Goal: Task Accomplishment & Management: Manage account settings

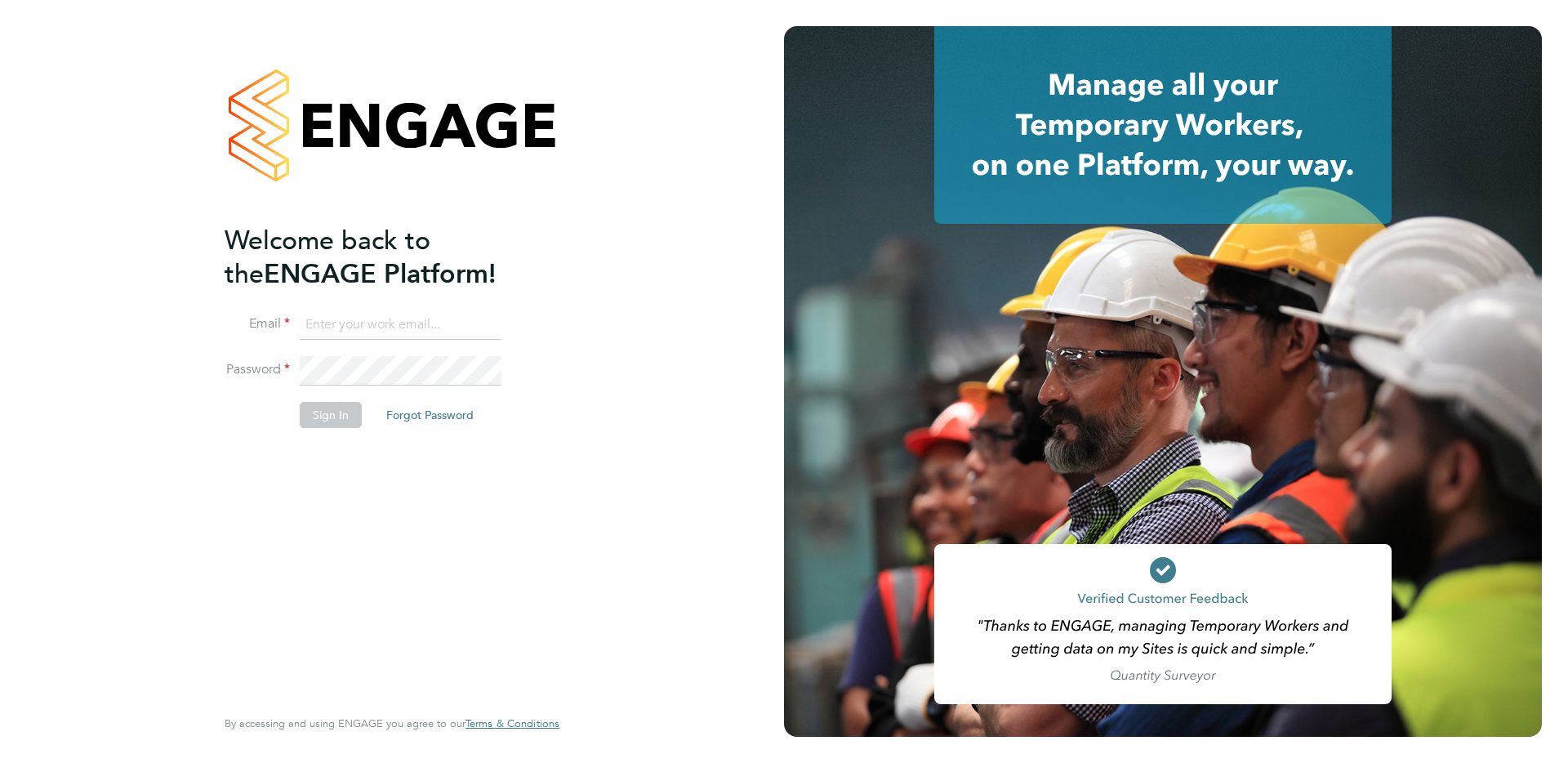
type input "[EMAIL_ADDRESS][DOMAIN_NAME]"
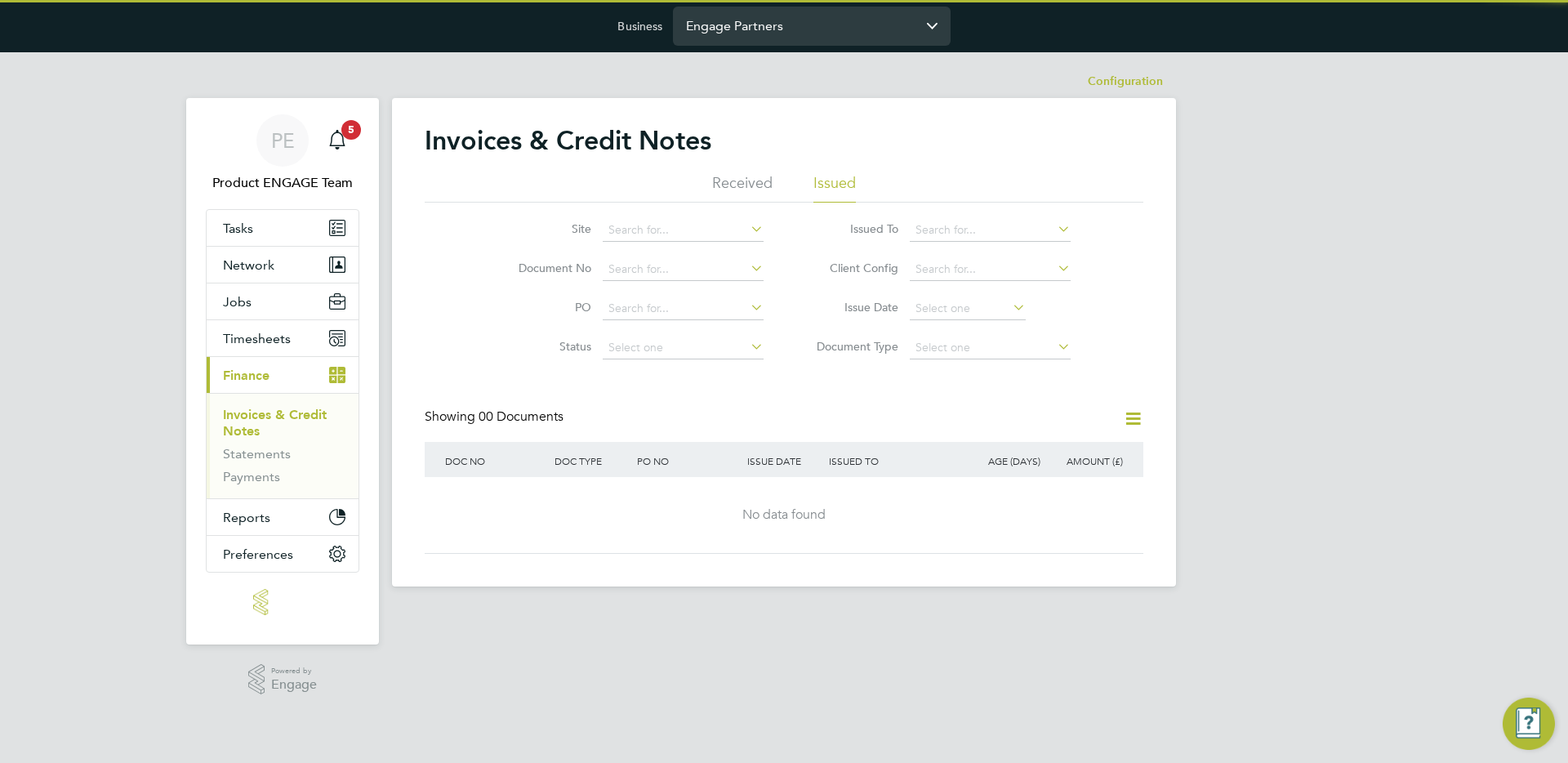
click at [805, 39] on input "Engage Partners" at bounding box center [812, 25] width 277 height 38
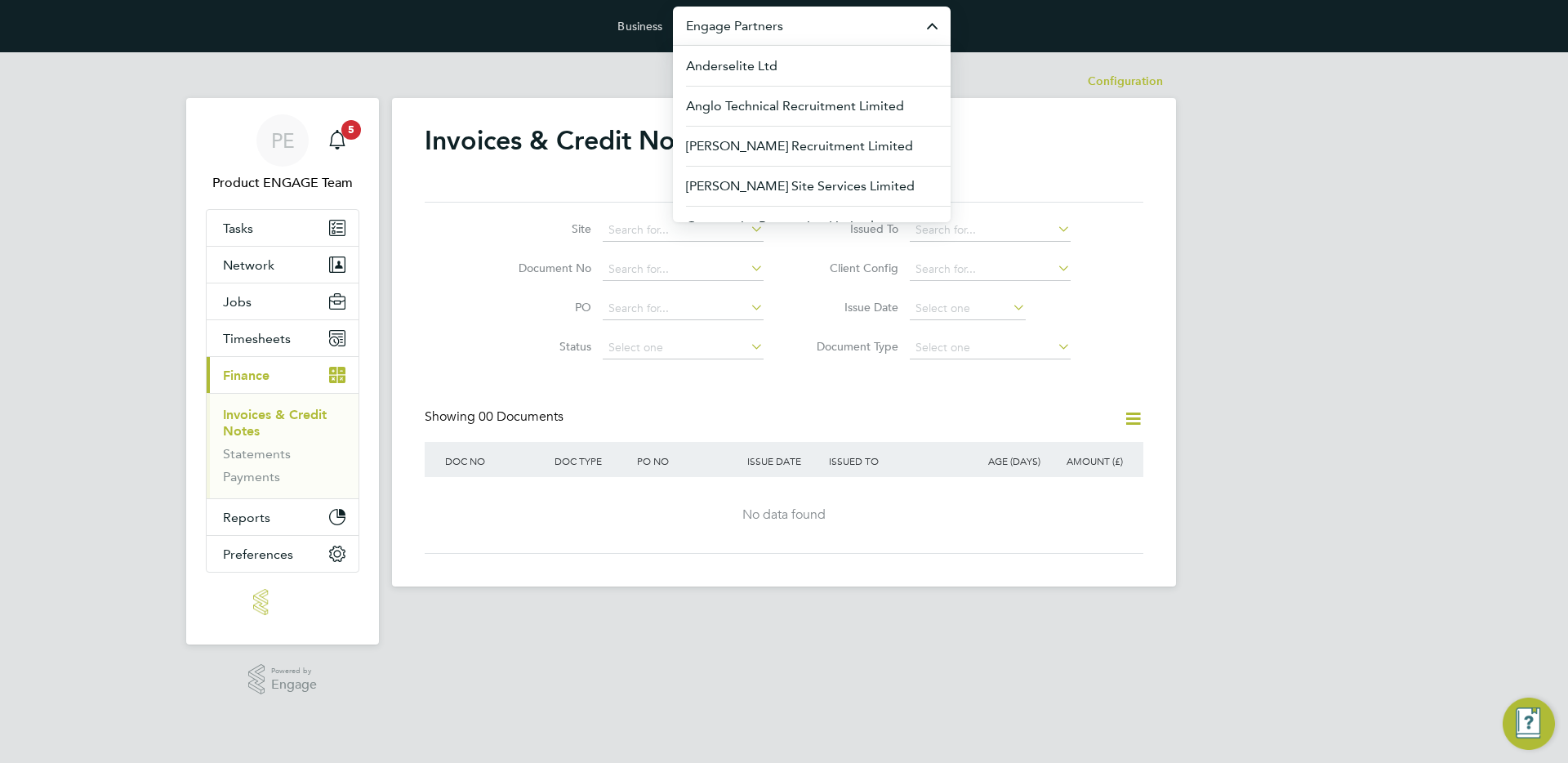
click at [805, 39] on input "Engage Partners" at bounding box center [812, 25] width 277 height 38
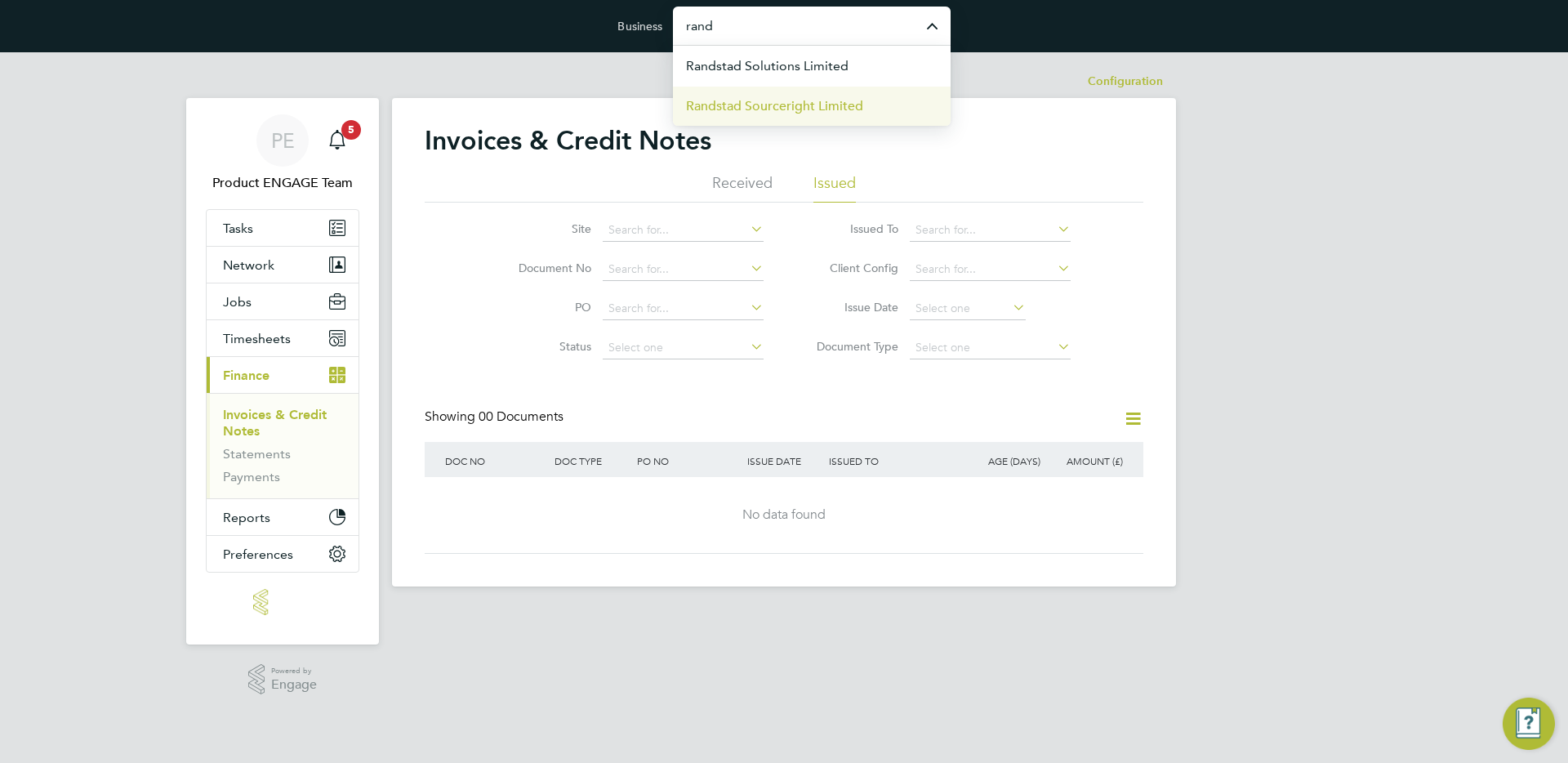
click at [772, 102] on span "Randstad Sourceright Limited" at bounding box center [774, 106] width 177 height 20
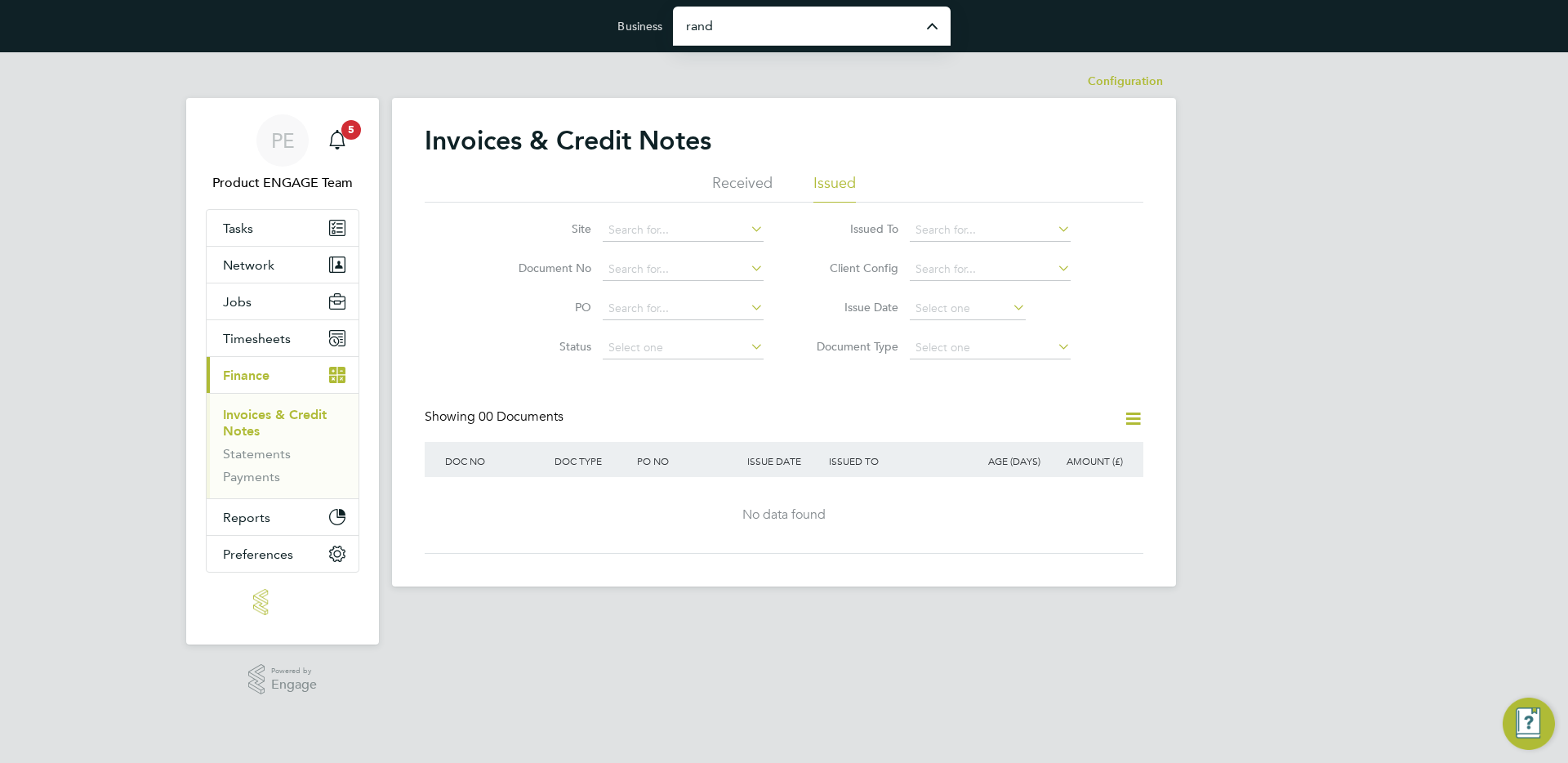
type input "Randstad Sourceright Limited"
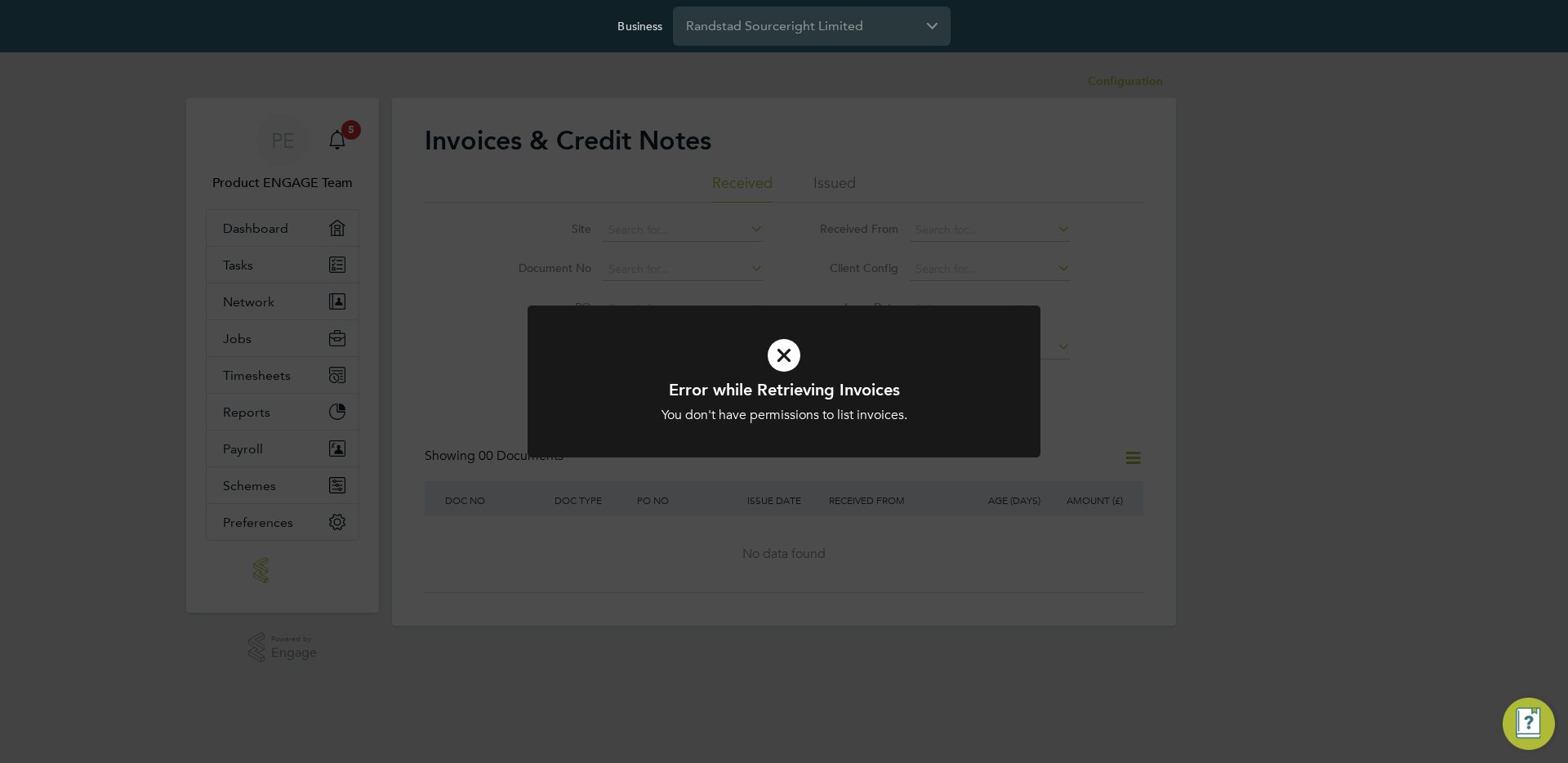
click at [921, 291] on div "Error while Retrieving Invoices You don't have permissions to list invoices. Ca…" at bounding box center [784, 381] width 1568 height 763
click at [784, 30] on input "Randstad Sourceright Limited" at bounding box center [812, 25] width 277 height 38
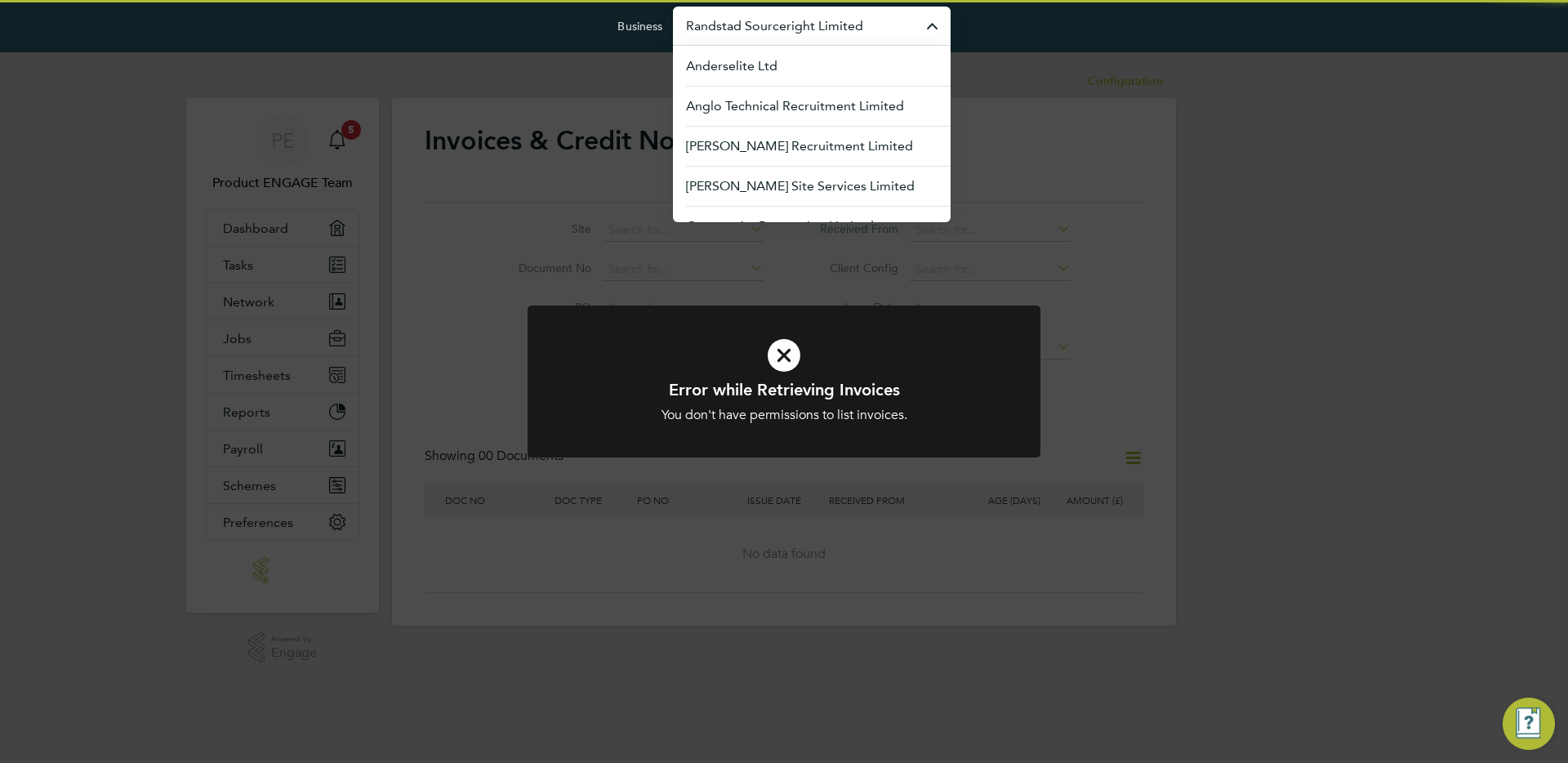
click at [1211, 195] on div "Error while Retrieving Invoices You don't have permissions to list invoices. Ca…" at bounding box center [784, 381] width 1568 height 763
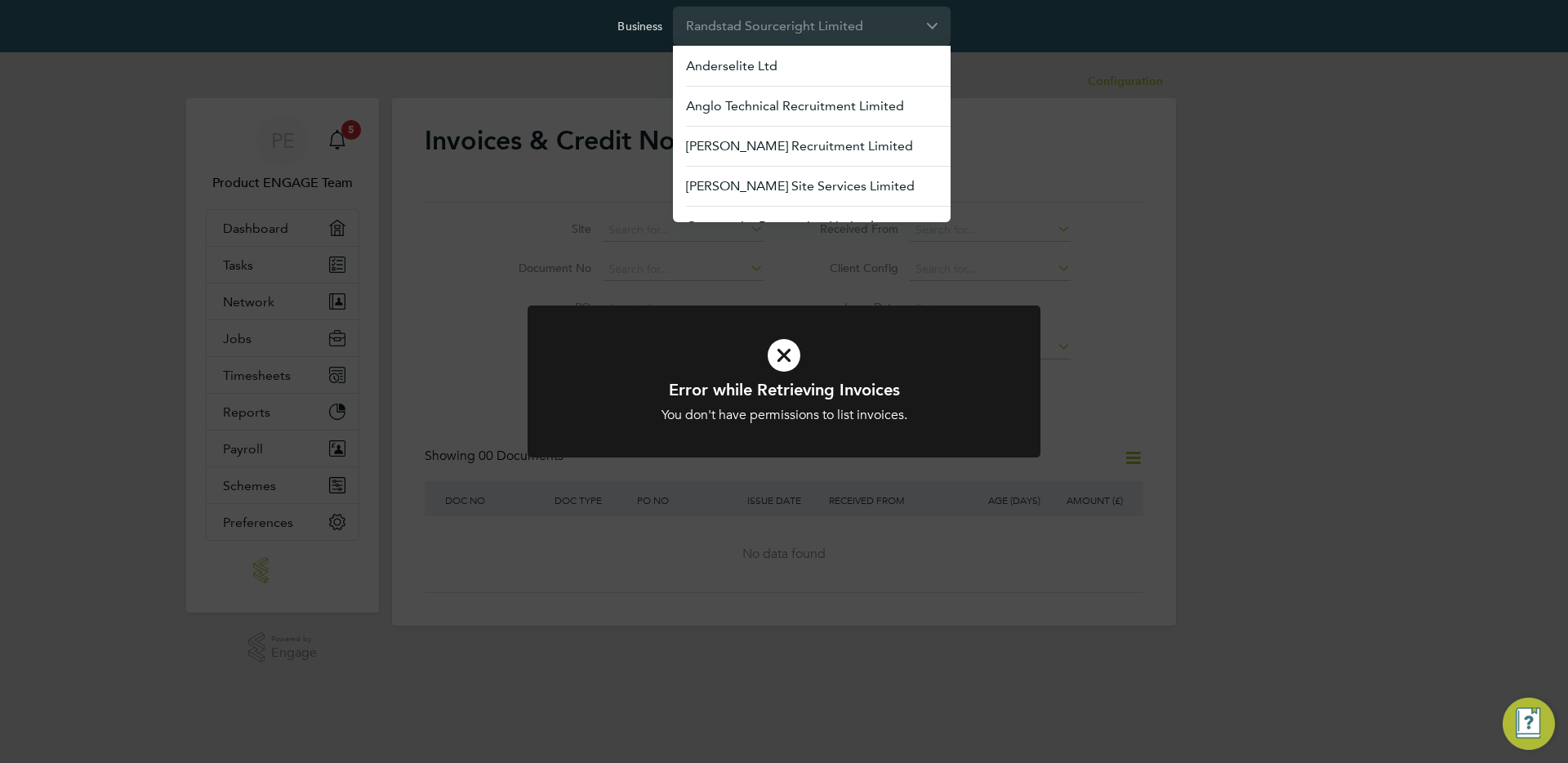
click at [1211, 195] on div "Error while Retrieving Invoices You don't have permissions to list invoices. Ca…" at bounding box center [784, 381] width 1568 height 763
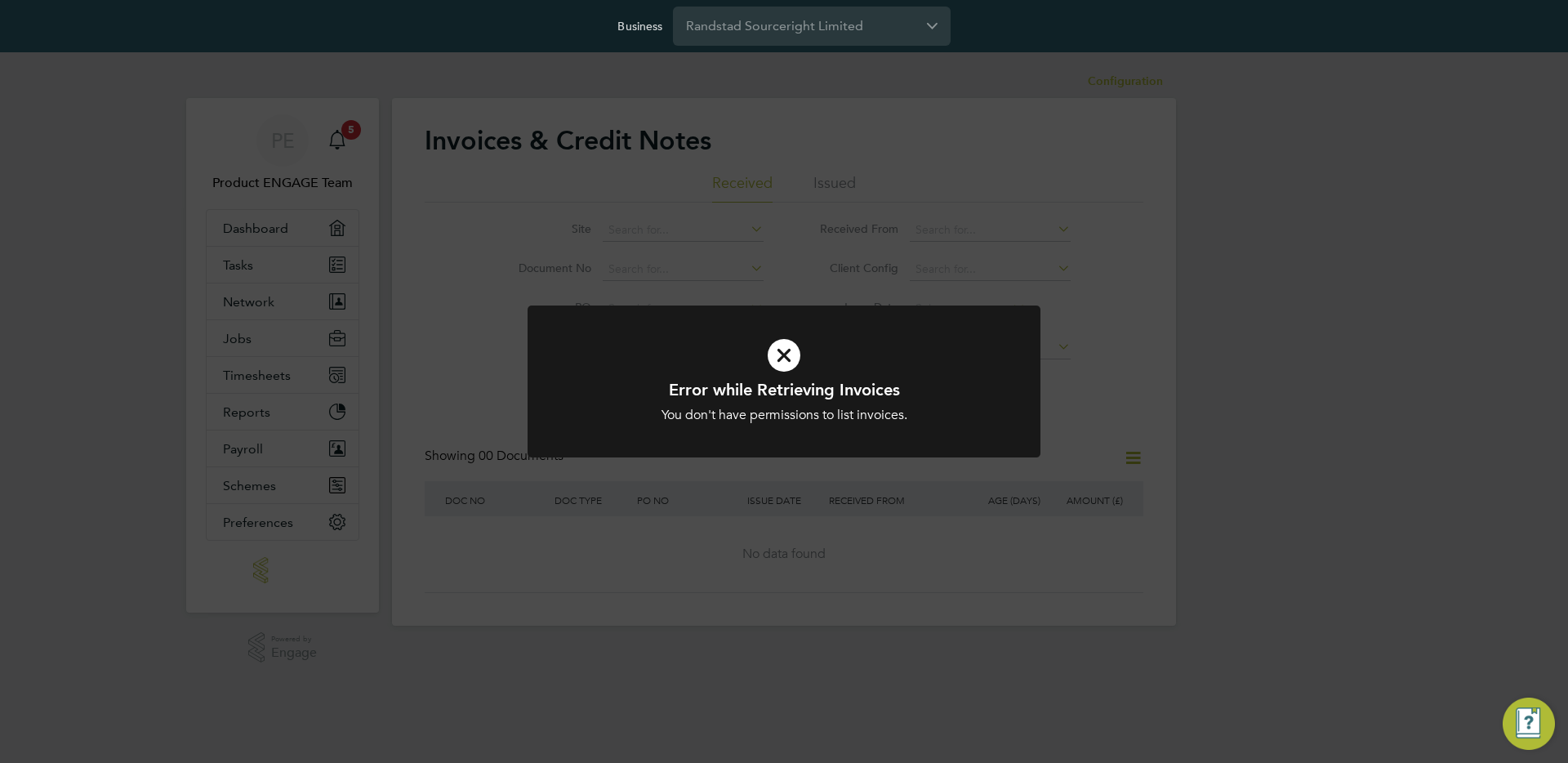
click at [1211, 195] on div "Error while Retrieving Invoices You don't have permissions to list invoices. Ca…" at bounding box center [784, 381] width 1568 height 763
click at [780, 361] on icon at bounding box center [784, 355] width 425 height 64
click at [785, 352] on icon at bounding box center [784, 355] width 425 height 64
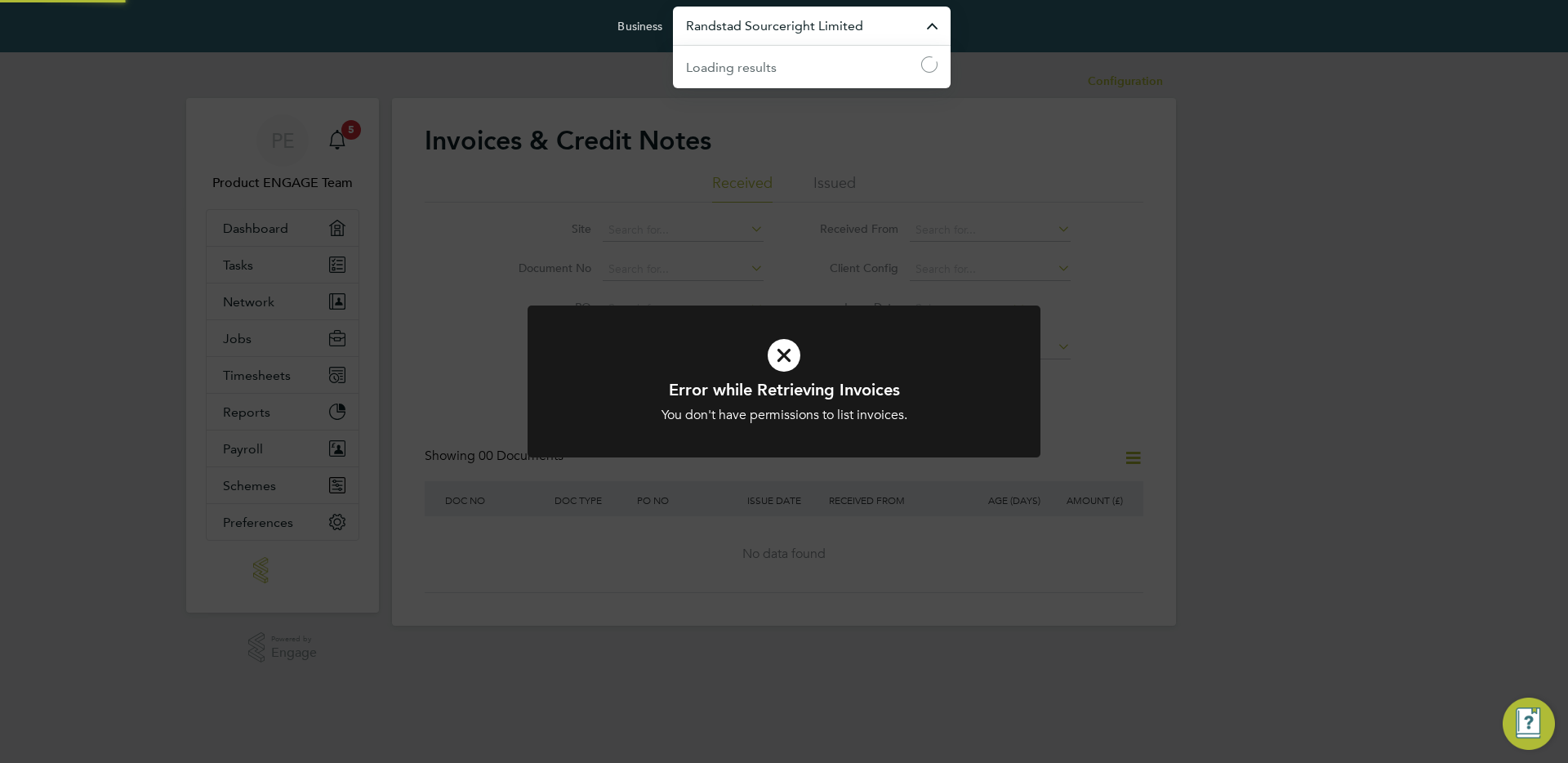
click at [711, 8] on input "Randstad Sourceright Limited" at bounding box center [812, 25] width 277 height 38
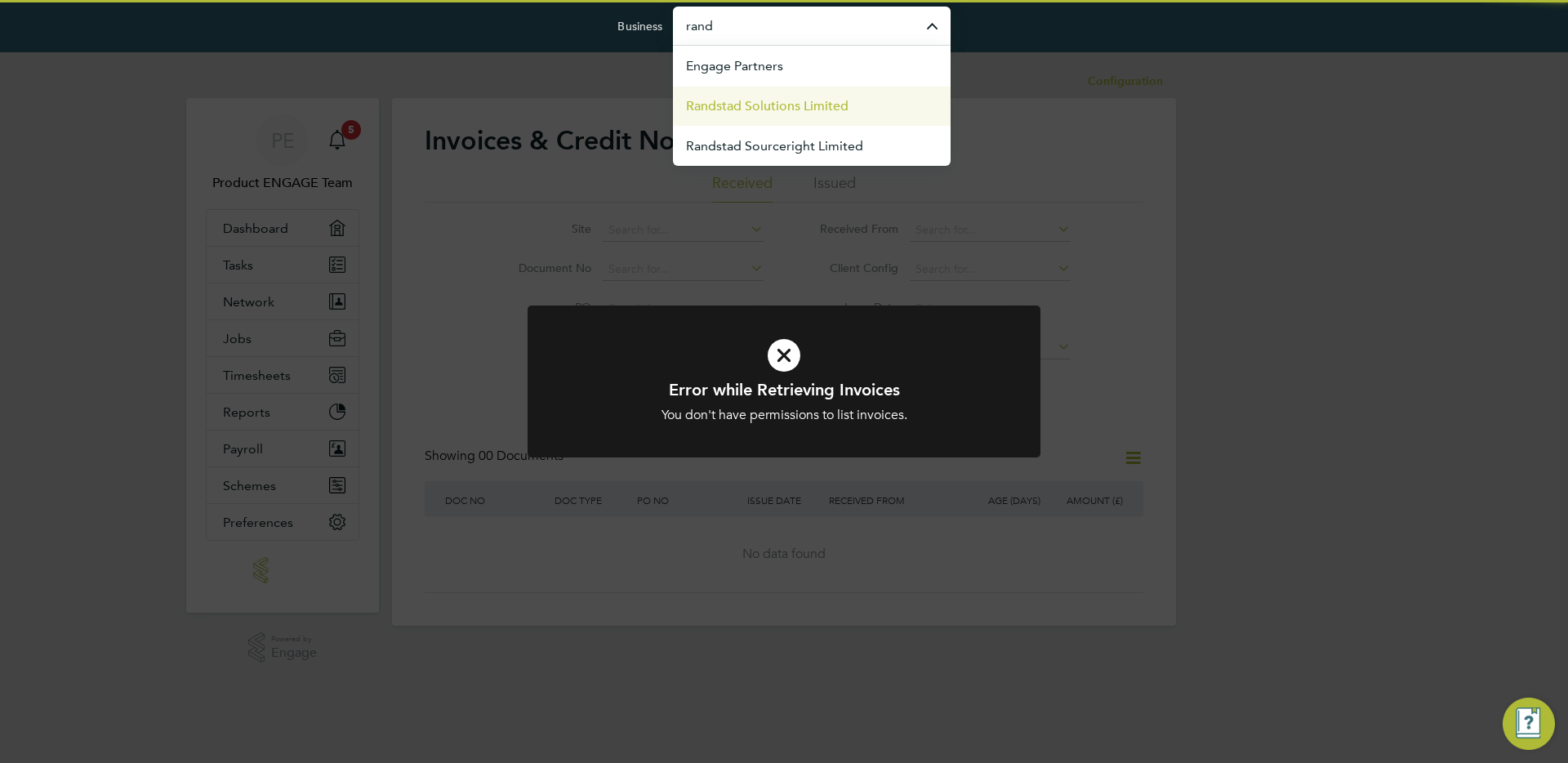
click at [763, 103] on span "Randstad Solutions Limited" at bounding box center [767, 106] width 162 height 20
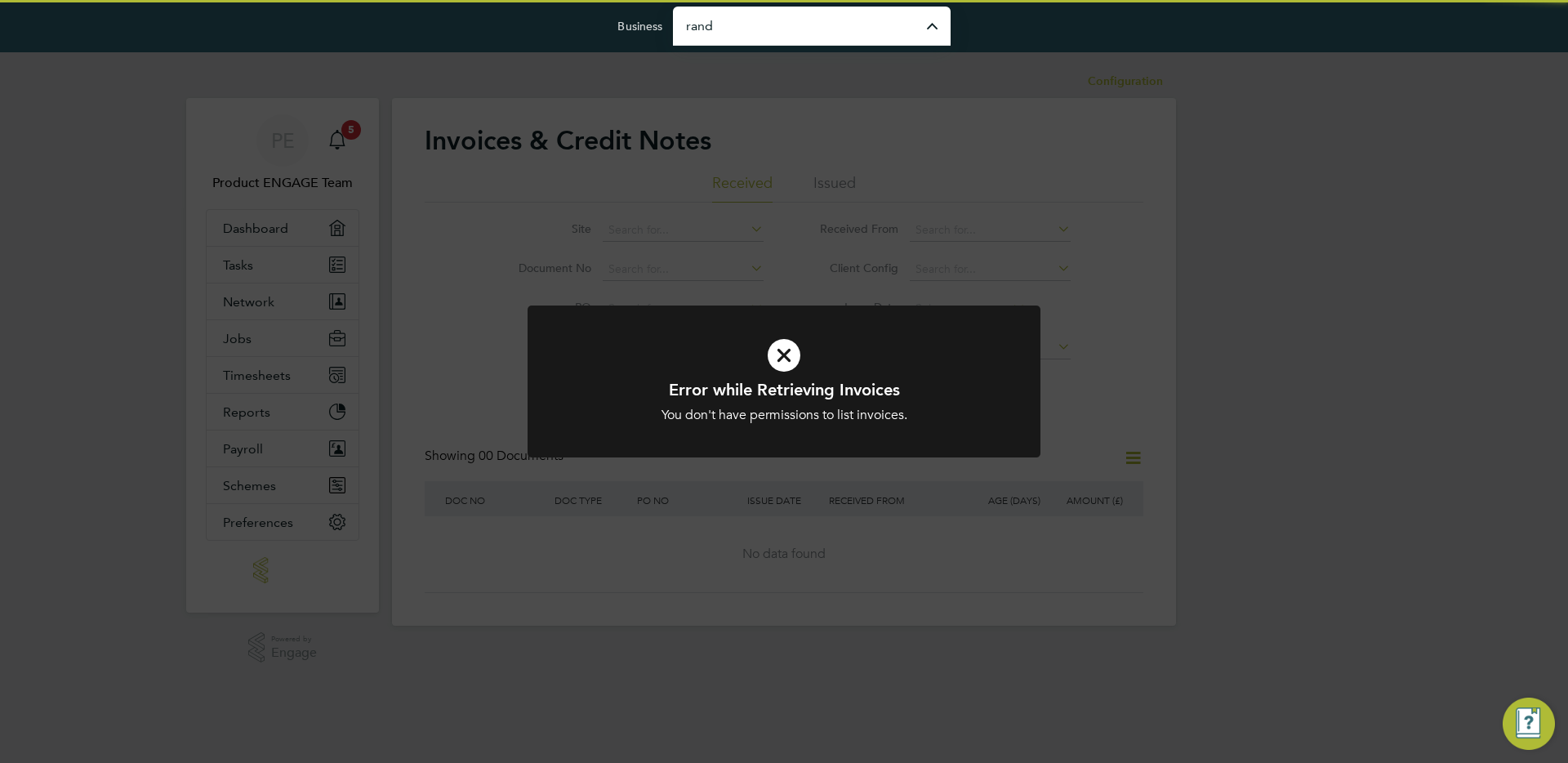
type input "Randstad Solutions Limited"
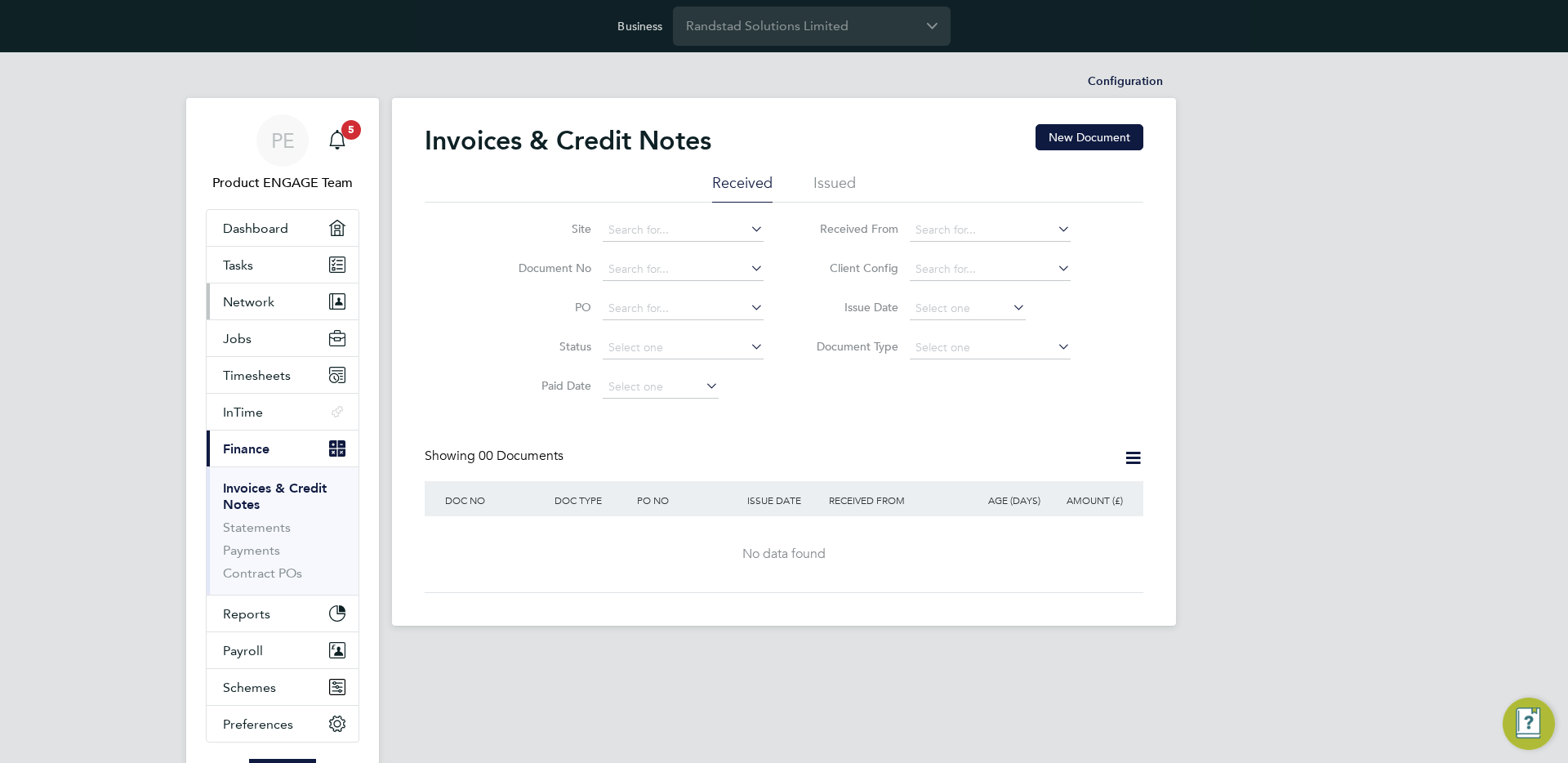
click at [266, 315] on button "Network" at bounding box center [281, 301] width 151 height 36
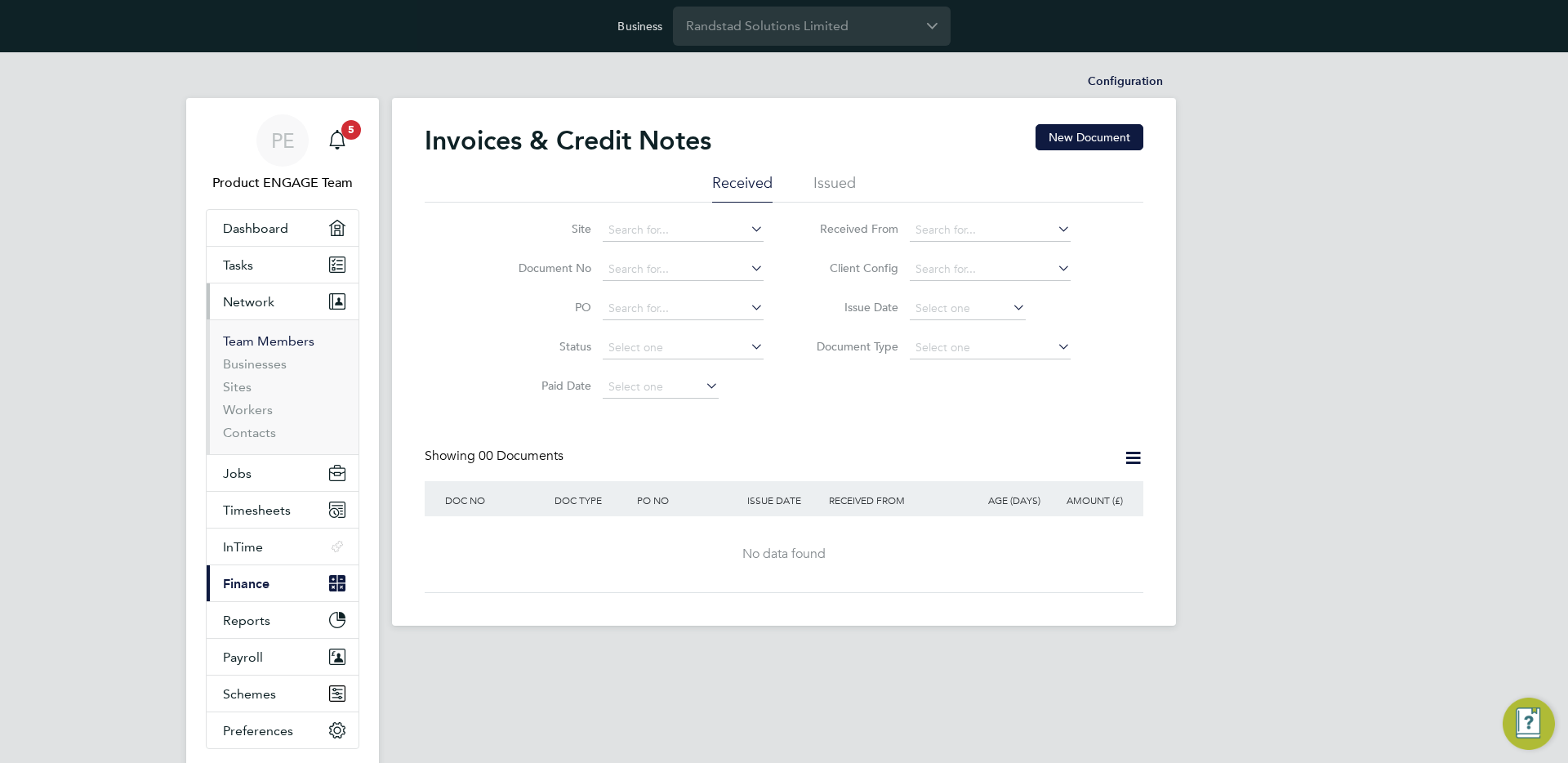
click at [258, 343] on link "Team Members" at bounding box center [269, 341] width 92 height 16
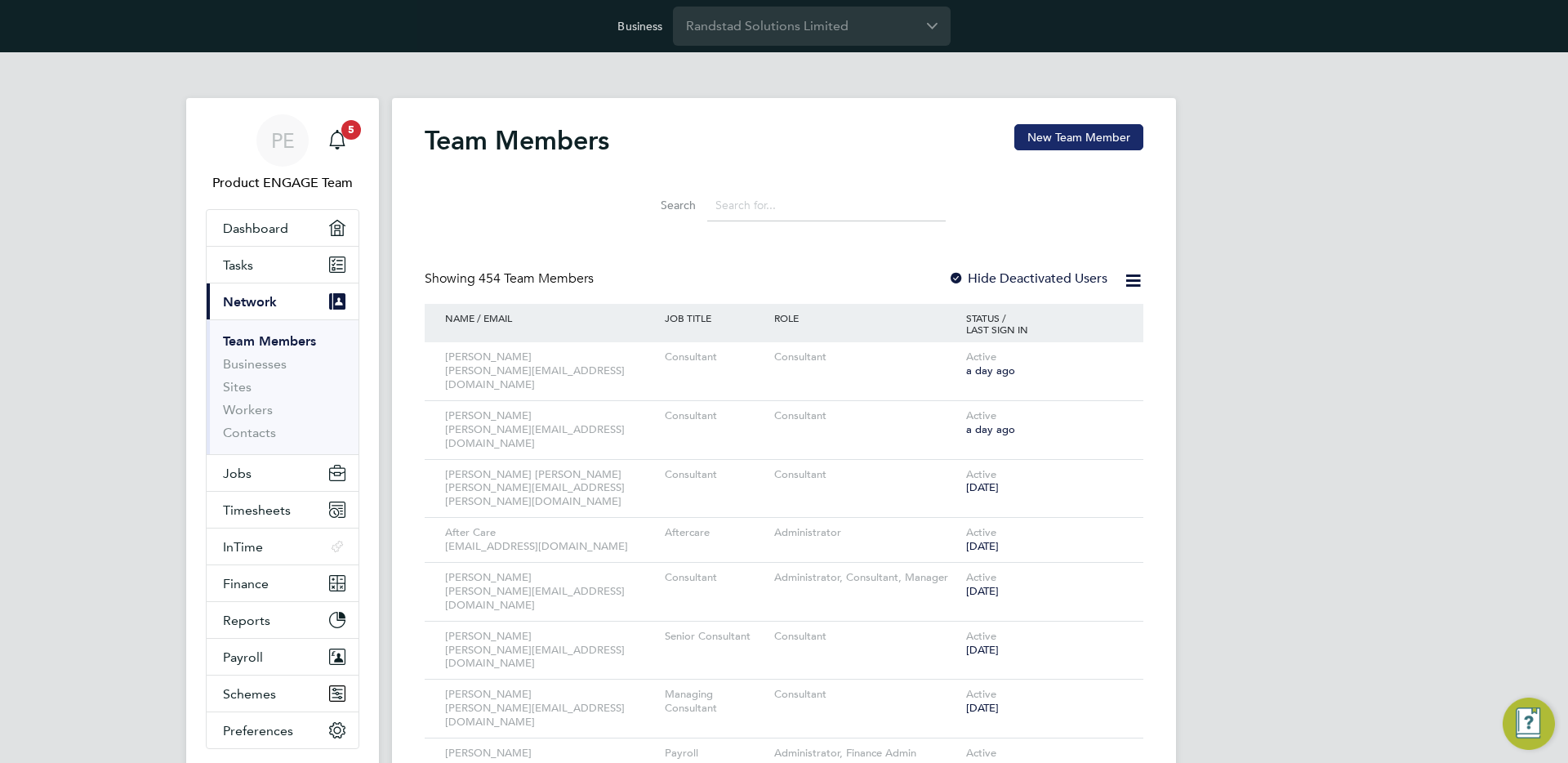
click at [1055, 147] on button "New Team Member" at bounding box center [1079, 137] width 129 height 26
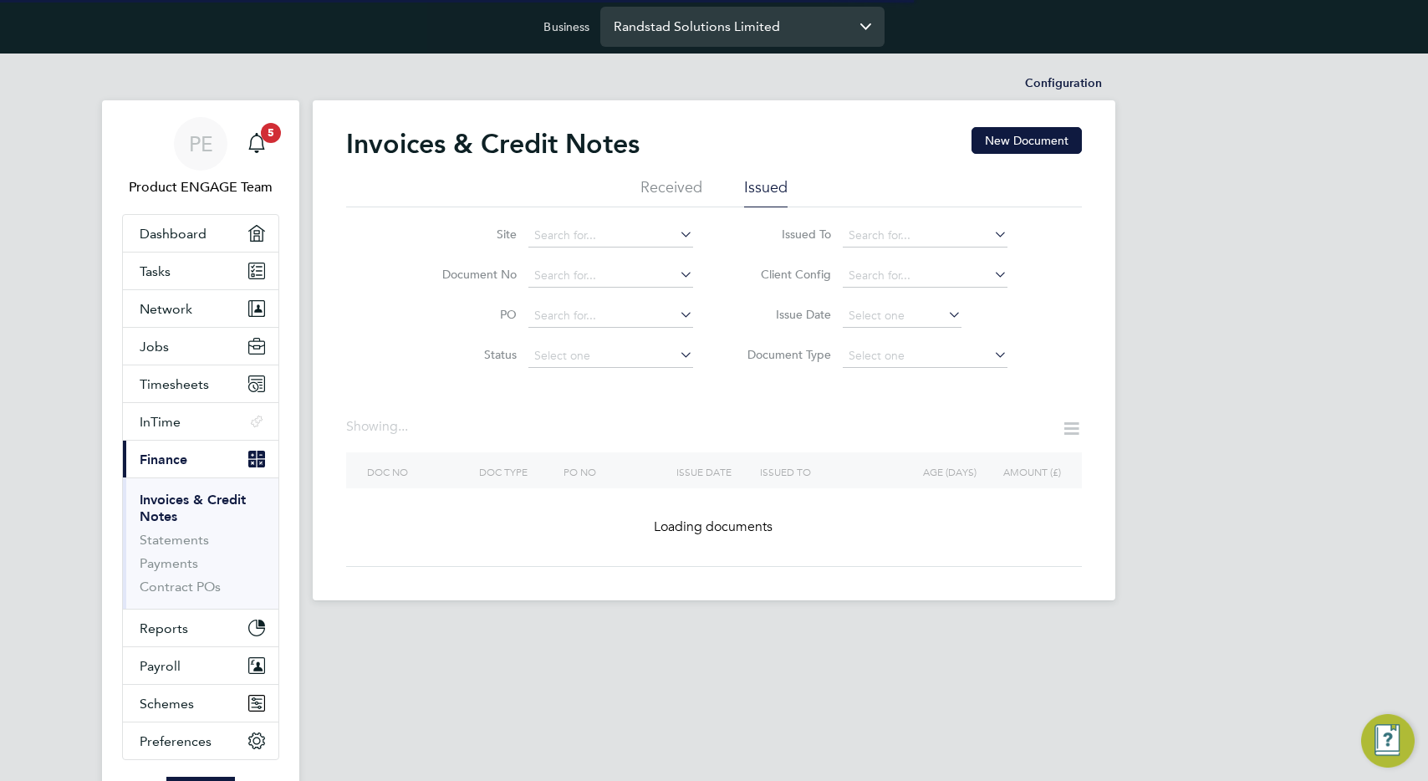
click at [691, 30] on input "Randstad Solutions Limited" at bounding box center [742, 26] width 284 height 39
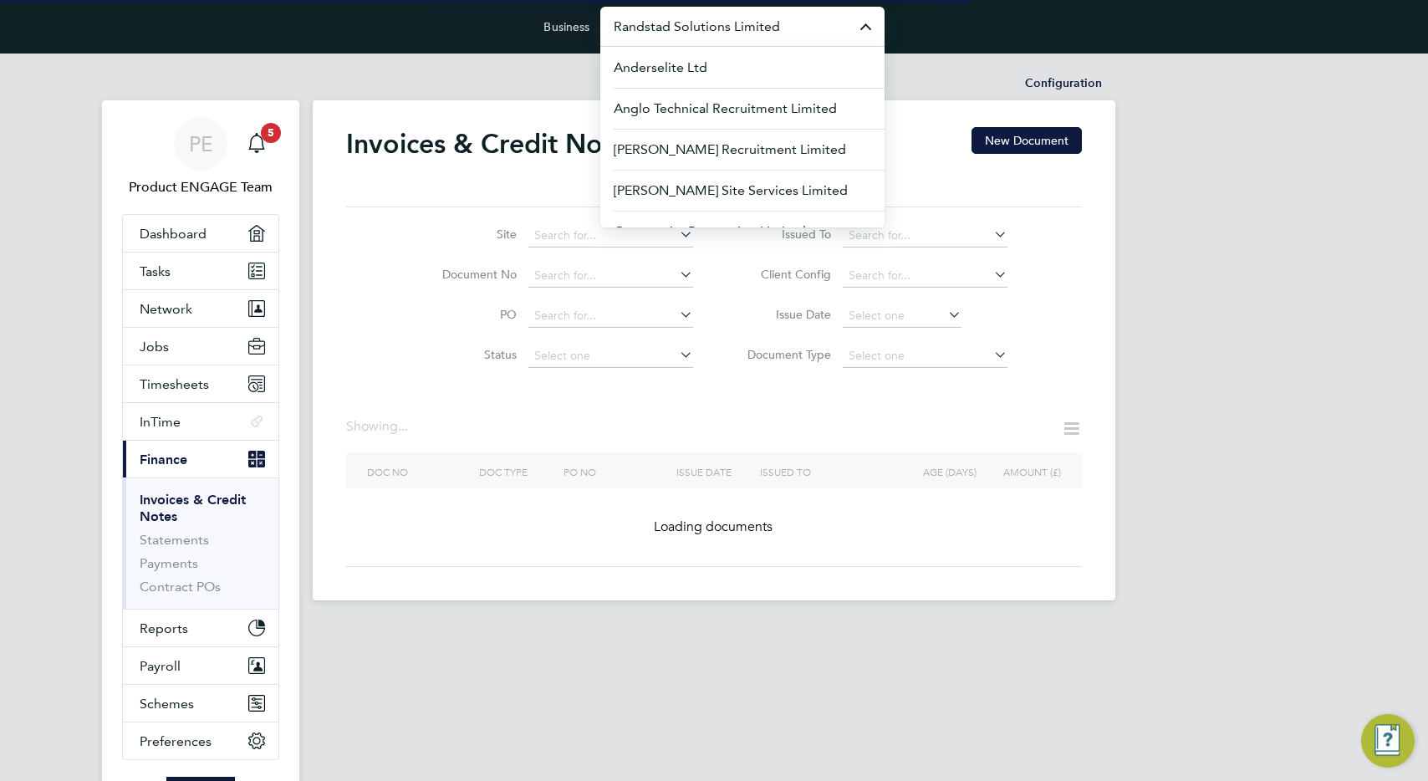
click at [691, 30] on input "Randstad Solutions Limited" at bounding box center [742, 26] width 284 height 39
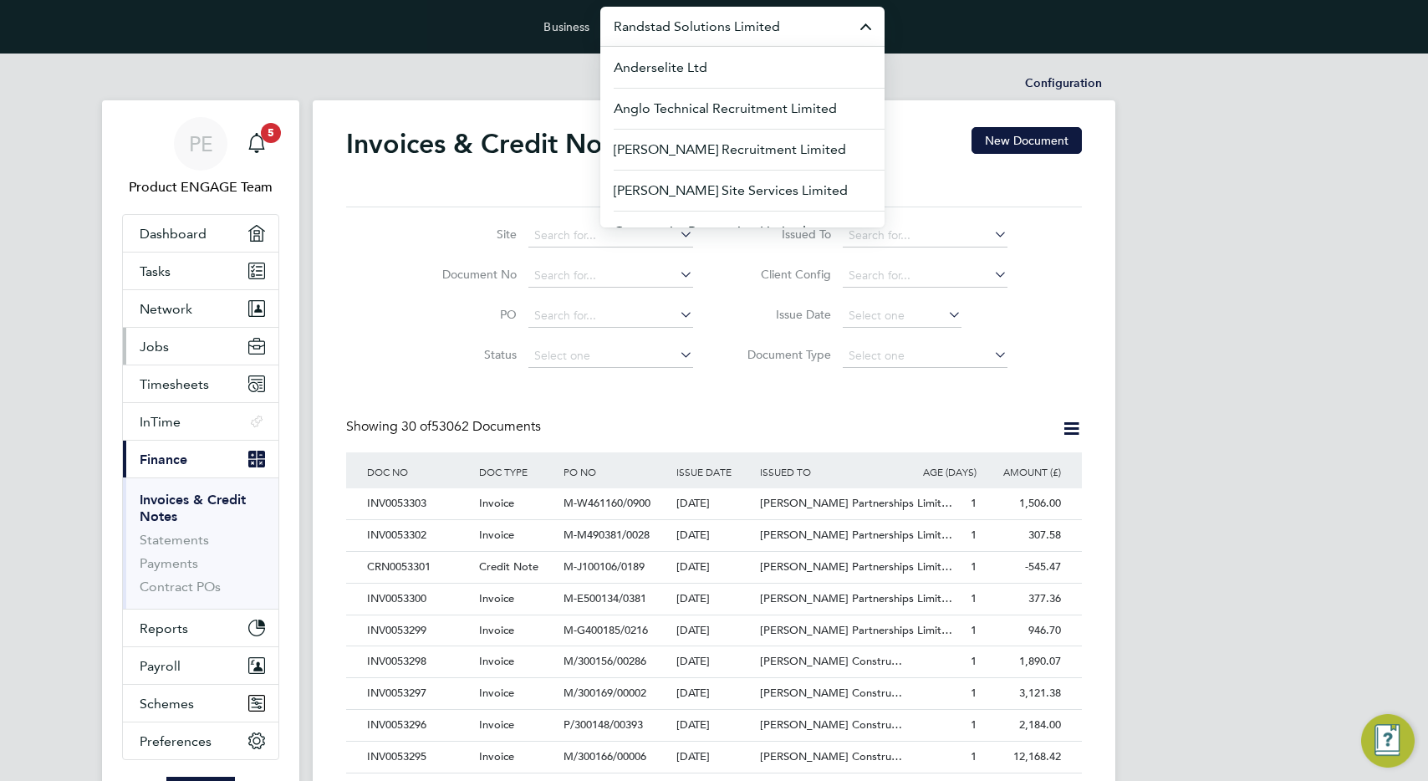
click at [183, 342] on button "Jobs" at bounding box center [200, 346] width 155 height 37
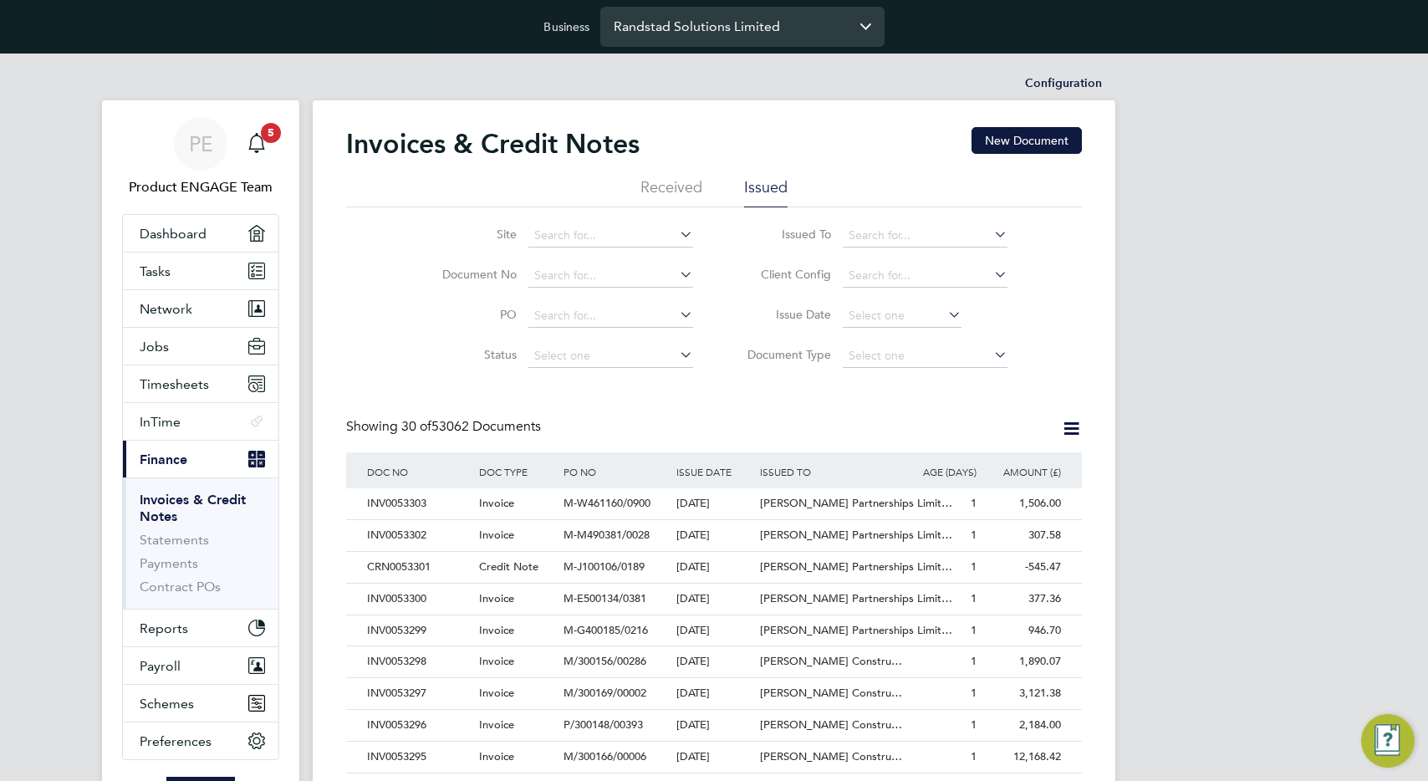
click at [644, 18] on input "Randstad Solutions Limited" at bounding box center [742, 26] width 284 height 39
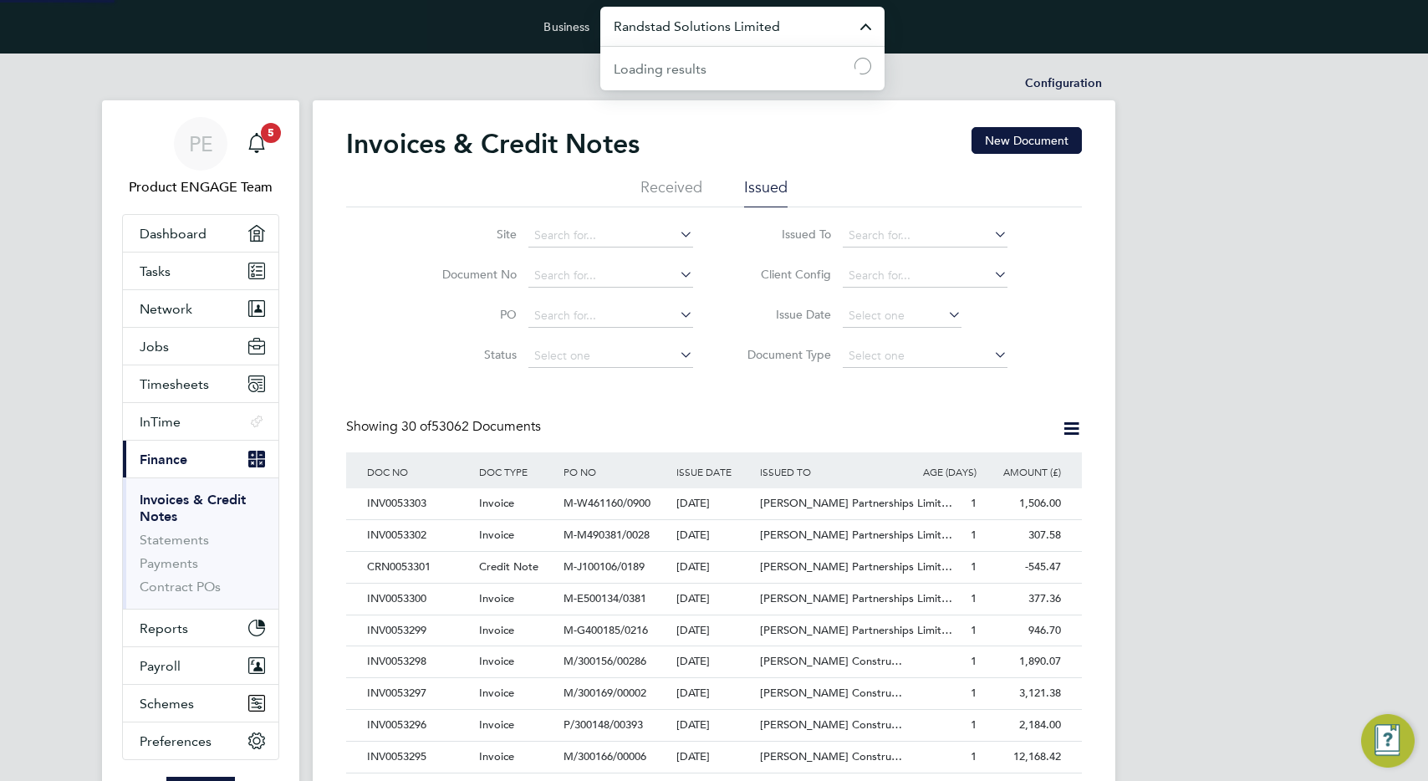
click at [644, 18] on input "Randstad Solutions Limited" at bounding box center [742, 26] width 284 height 39
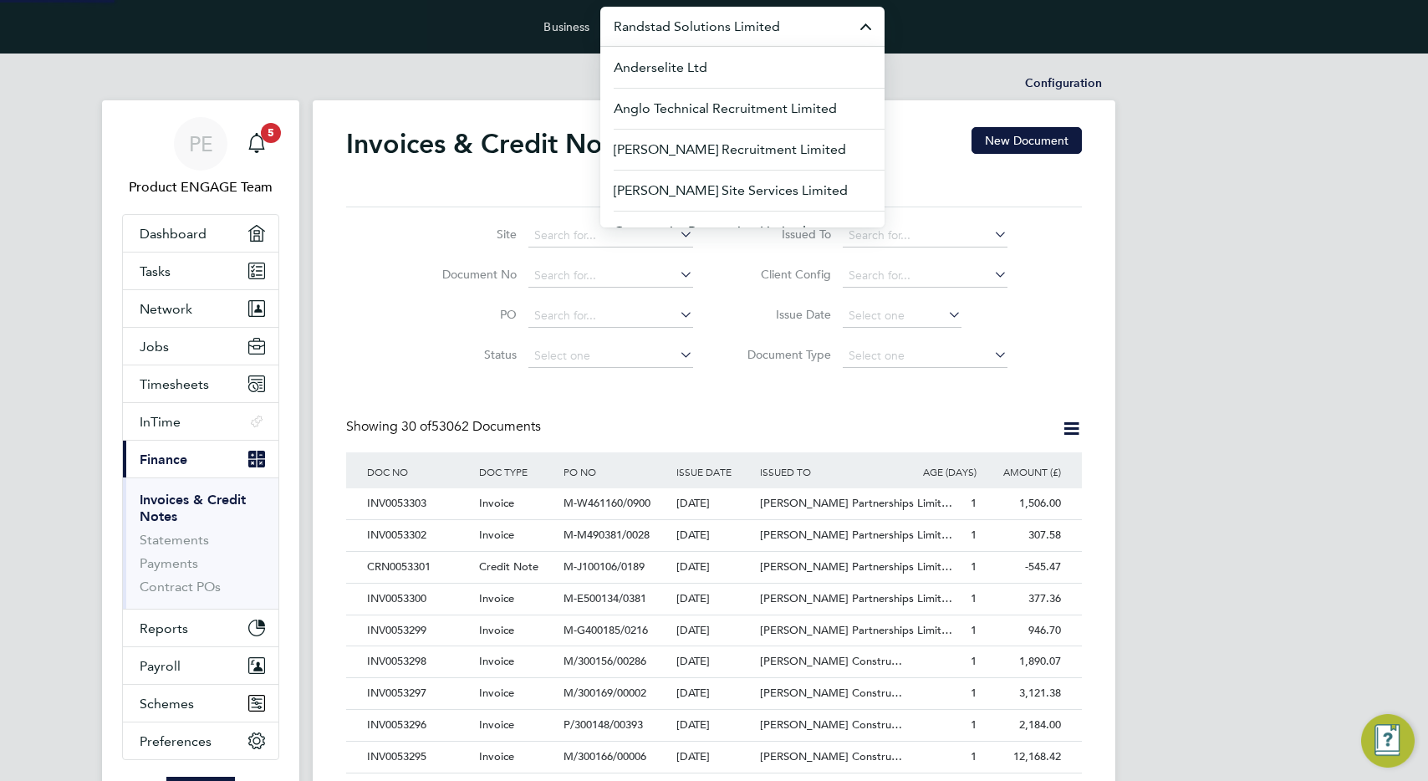
click at [644, 18] on input "Randstad Solutions Limited" at bounding box center [742, 26] width 284 height 39
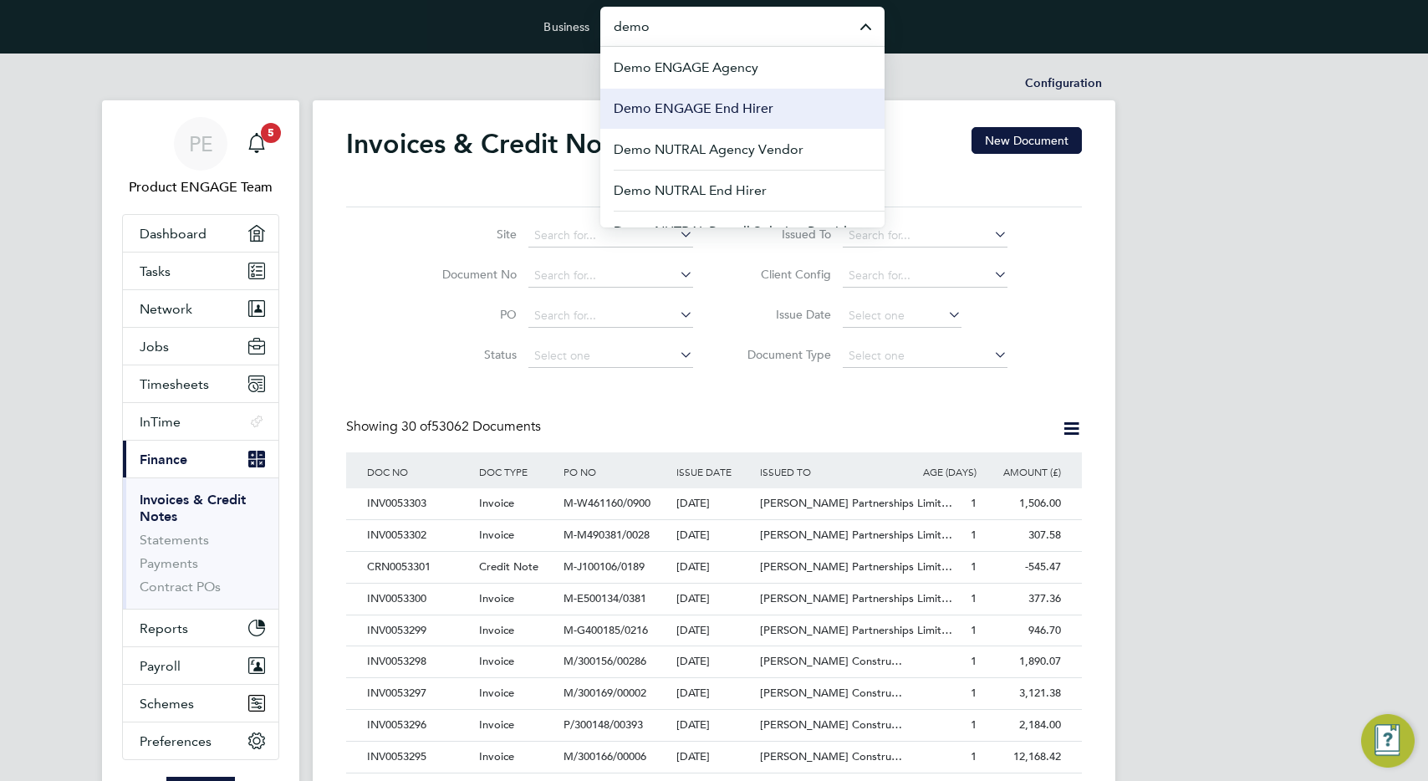
click at [720, 106] on span "Demo ENGAGE End Hirer" at bounding box center [693, 109] width 160 height 20
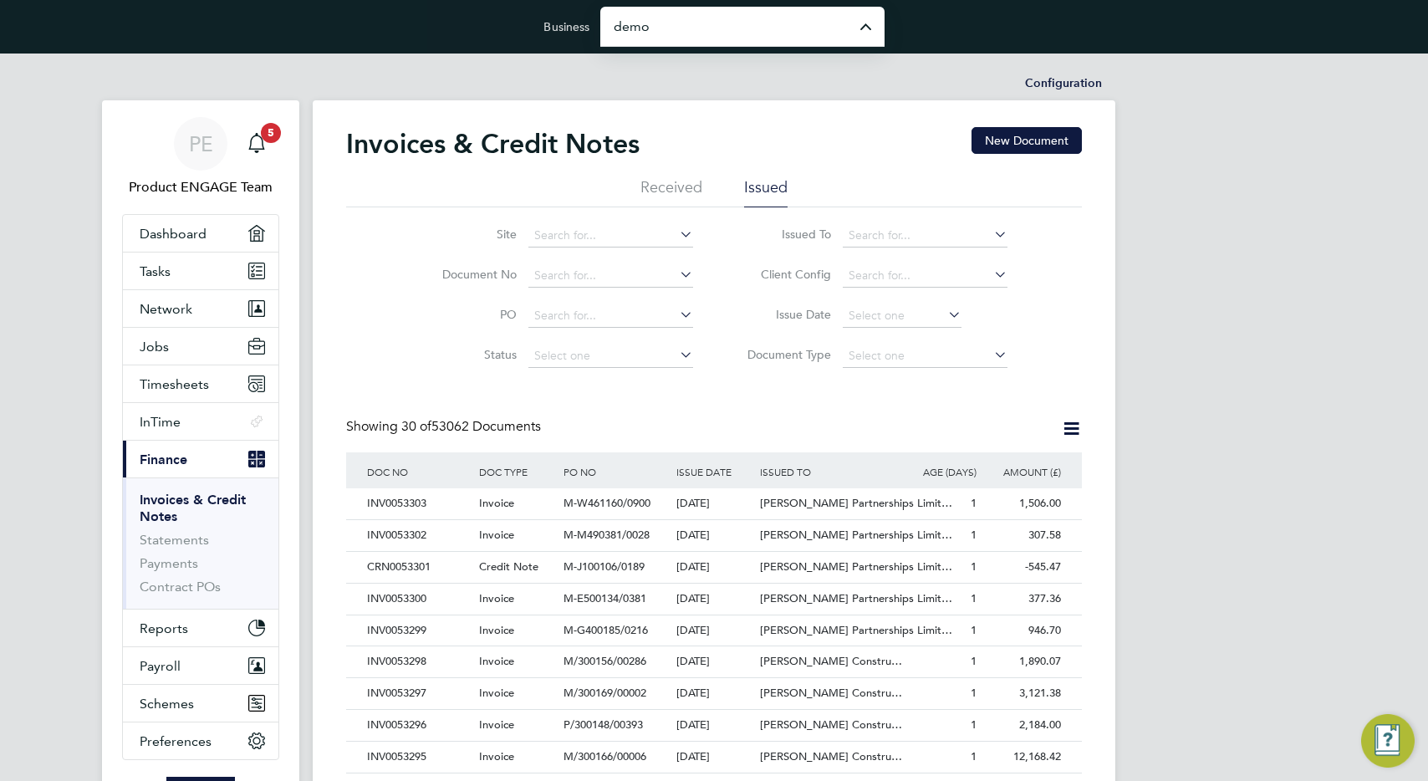
type input "Demo ENGAGE End Hirer"
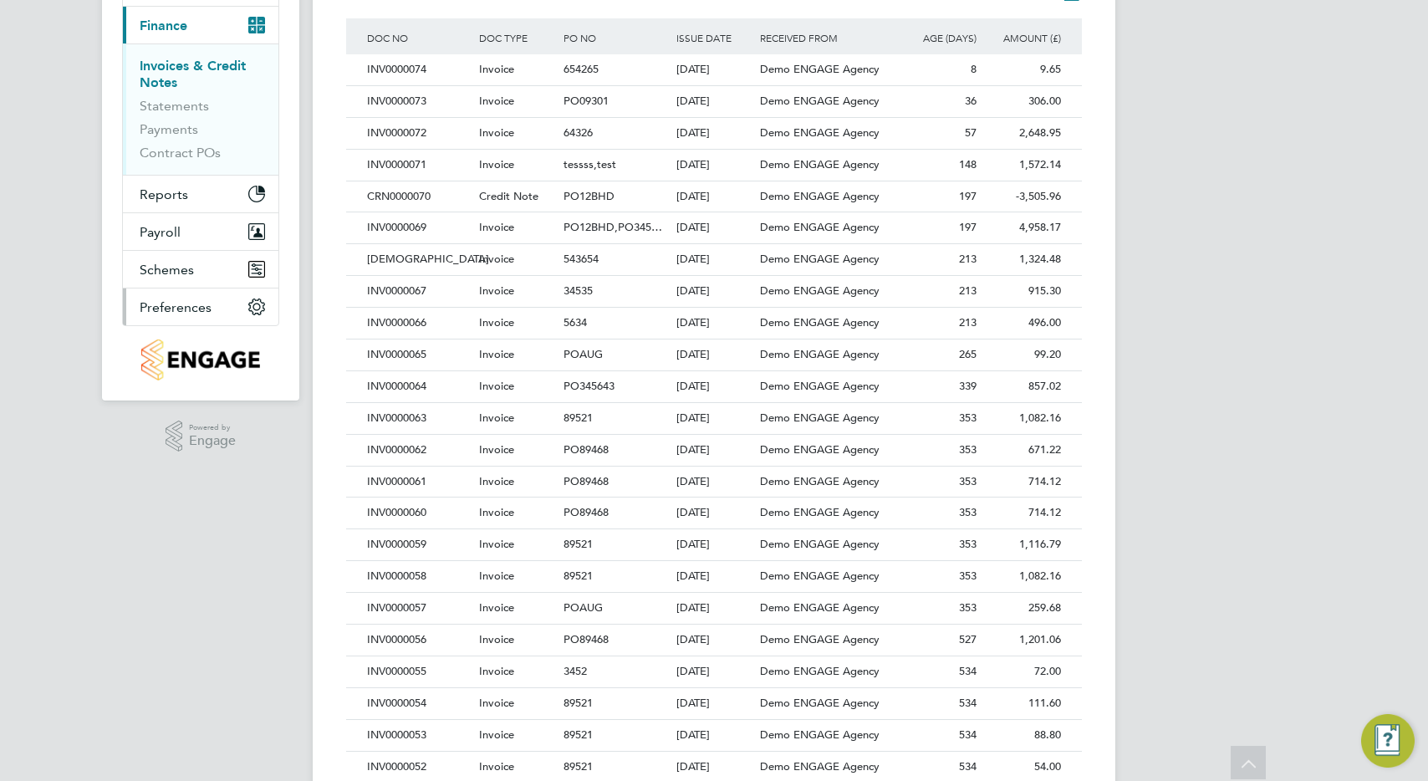
click at [184, 299] on span "Preferences" at bounding box center [176, 307] width 72 height 16
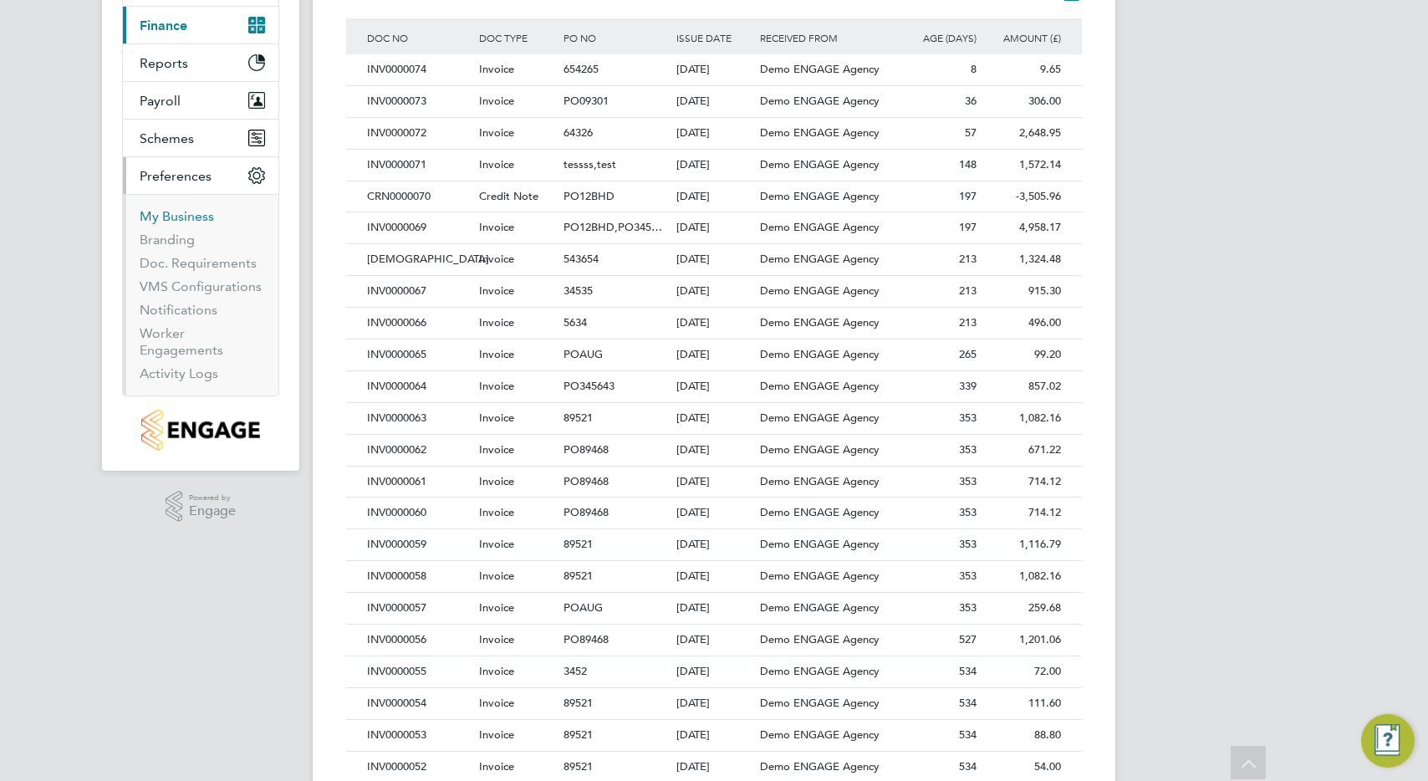
click at [181, 221] on link "My Business" at bounding box center [177, 216] width 74 height 16
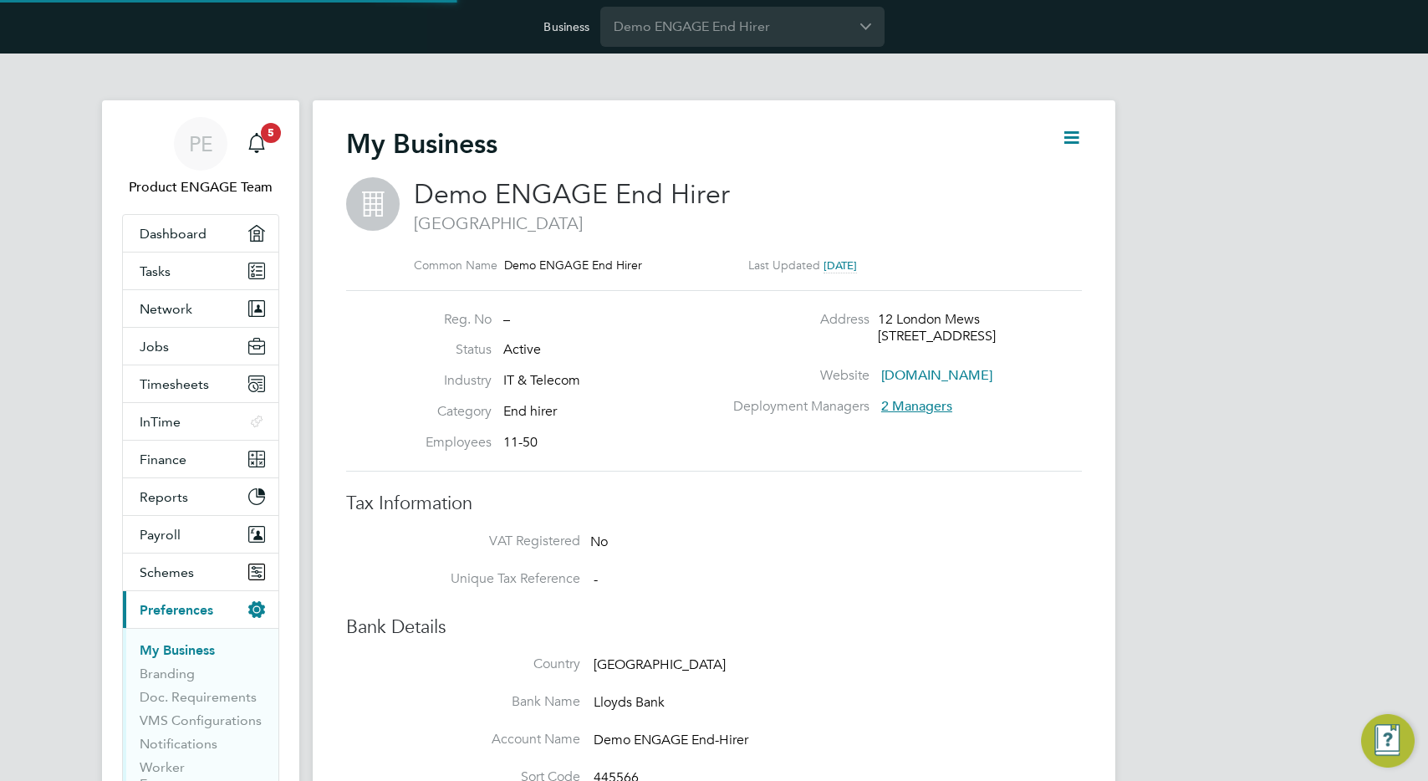
click at [914, 403] on span "2 Managers" at bounding box center [916, 406] width 71 height 17
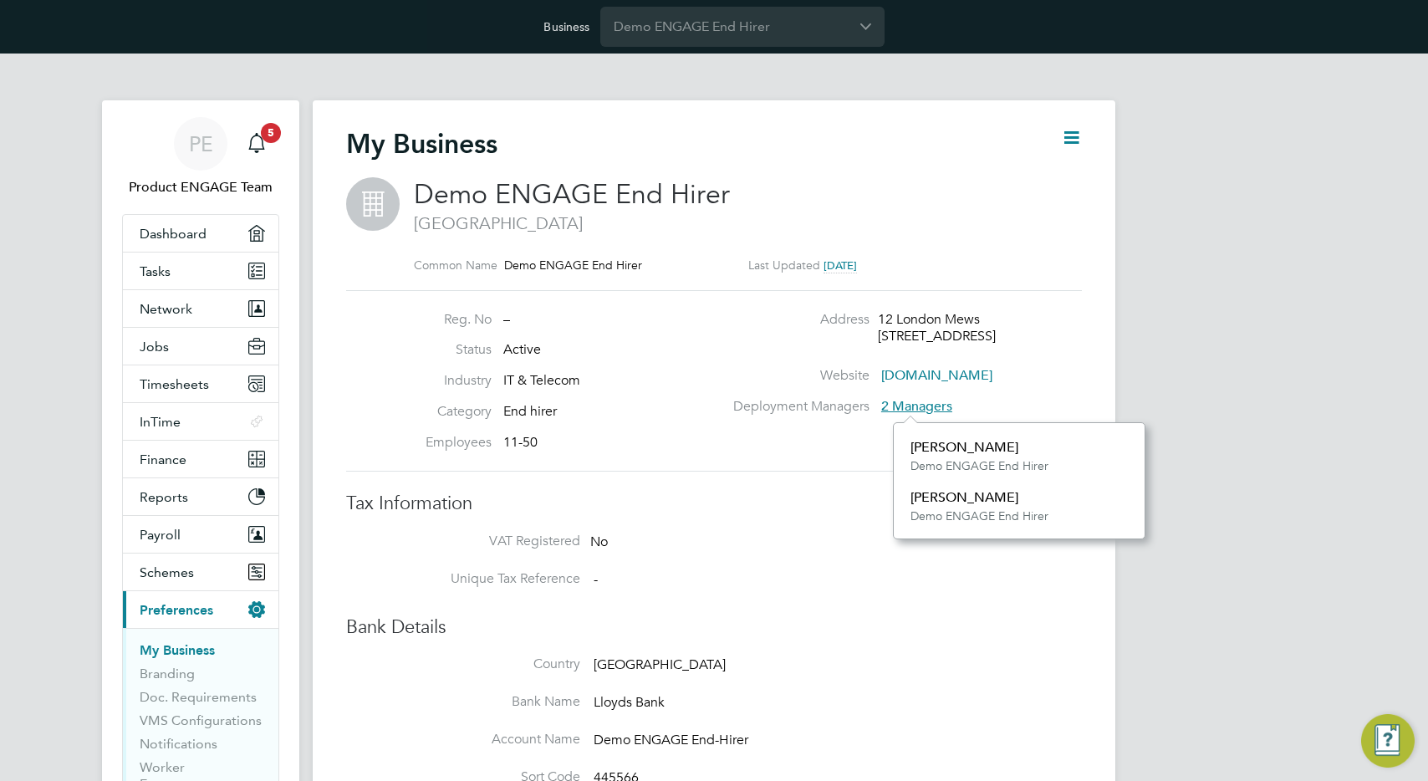
click at [977, 461] on div "Demo ENGAGE End Hirer" at bounding box center [1018, 465] width 217 height 17
click at [1149, 337] on div "PE Product ENGAGE Team Notifications 5 Applications: Dashboard Tasks Network Te…" at bounding box center [714, 738] width 1428 height 1370
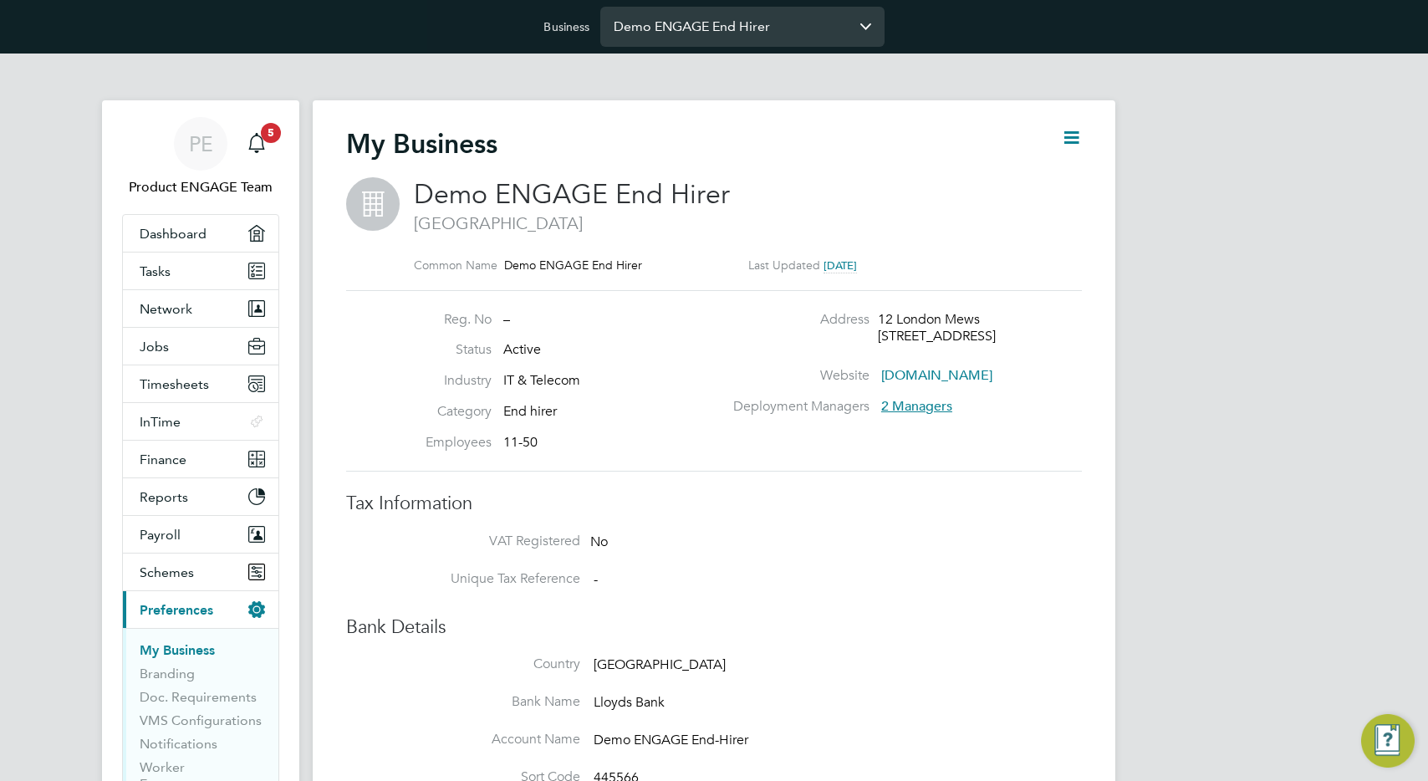
click at [715, 25] on input "Demo ENGAGE End Hirer" at bounding box center [742, 26] width 284 height 39
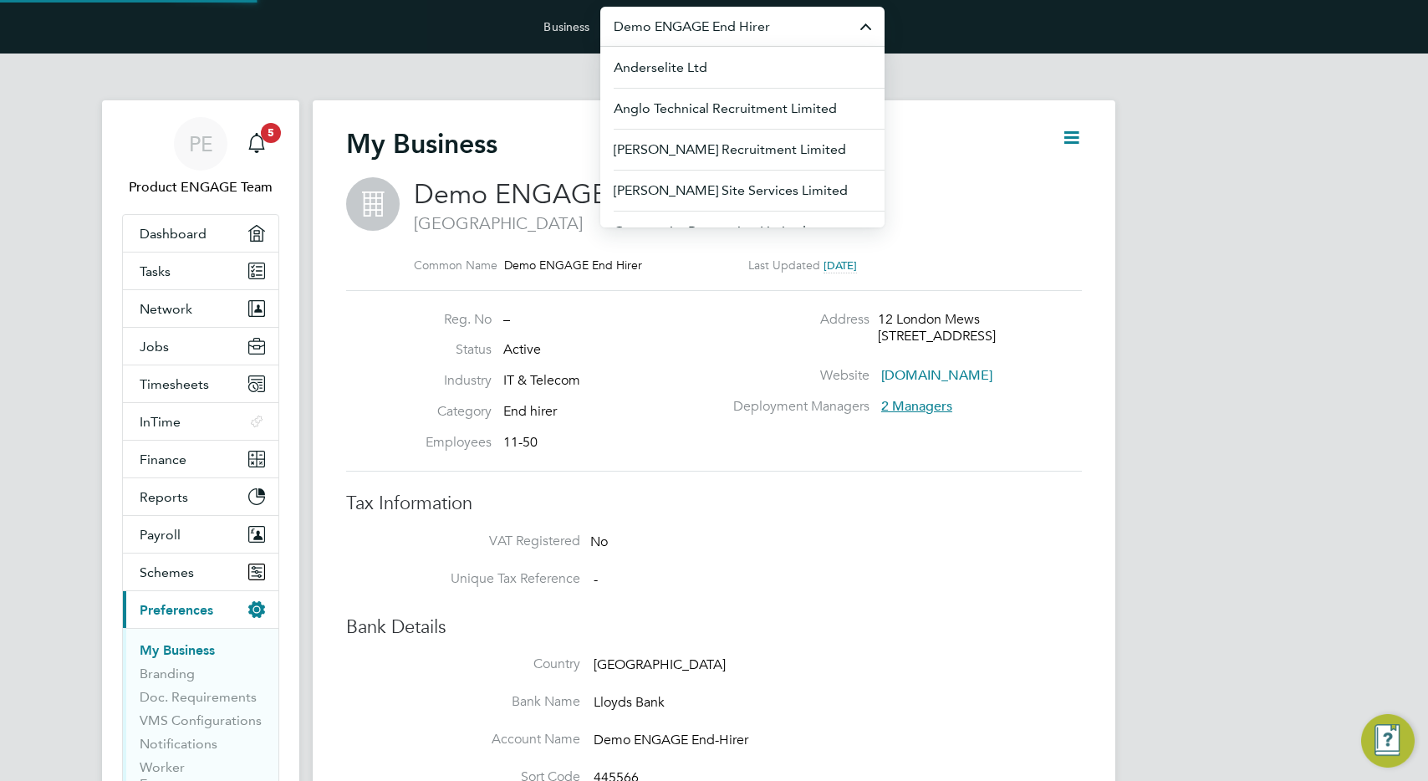
click at [715, 25] on input "Demo ENGAGE End Hirer" at bounding box center [742, 26] width 284 height 39
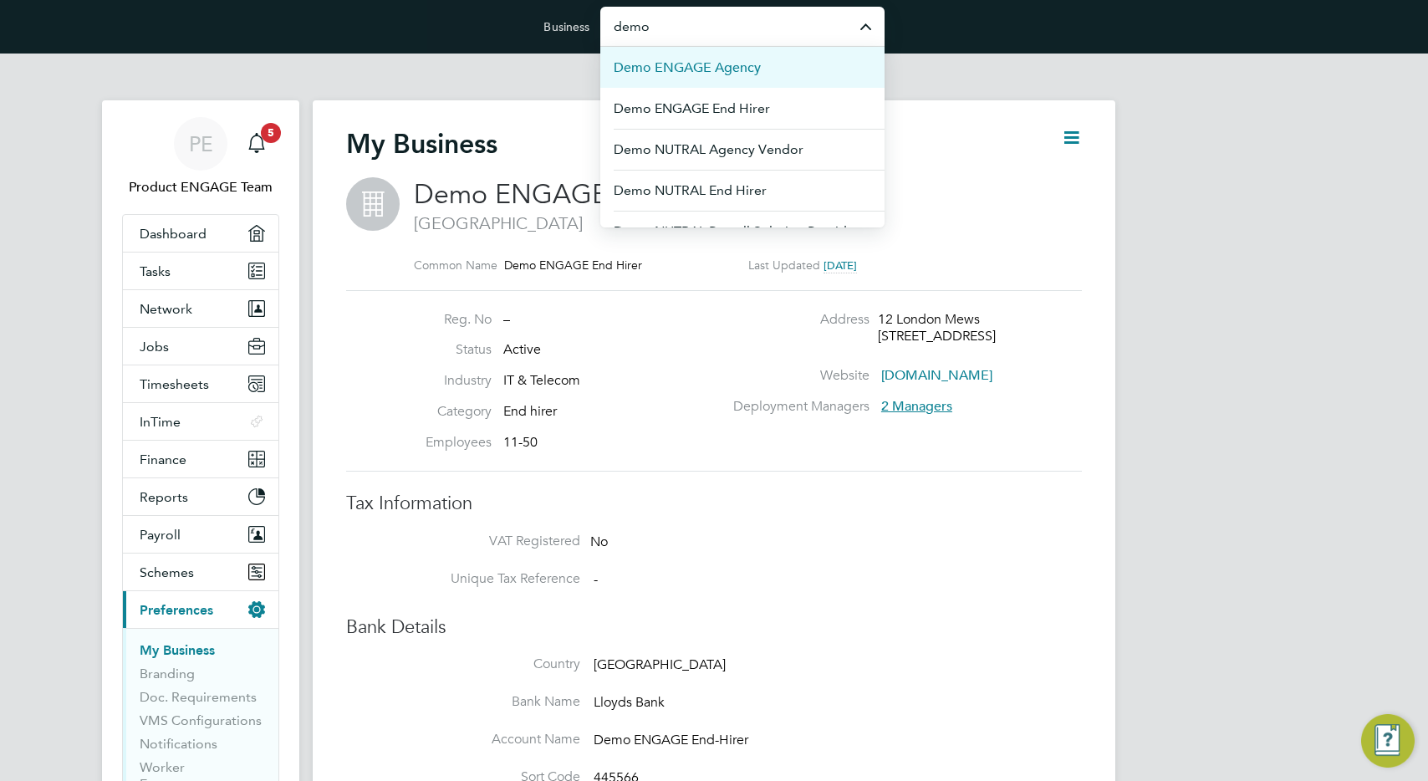
click at [701, 71] on span "Demo ENGAGE Agency" at bounding box center [686, 68] width 147 height 20
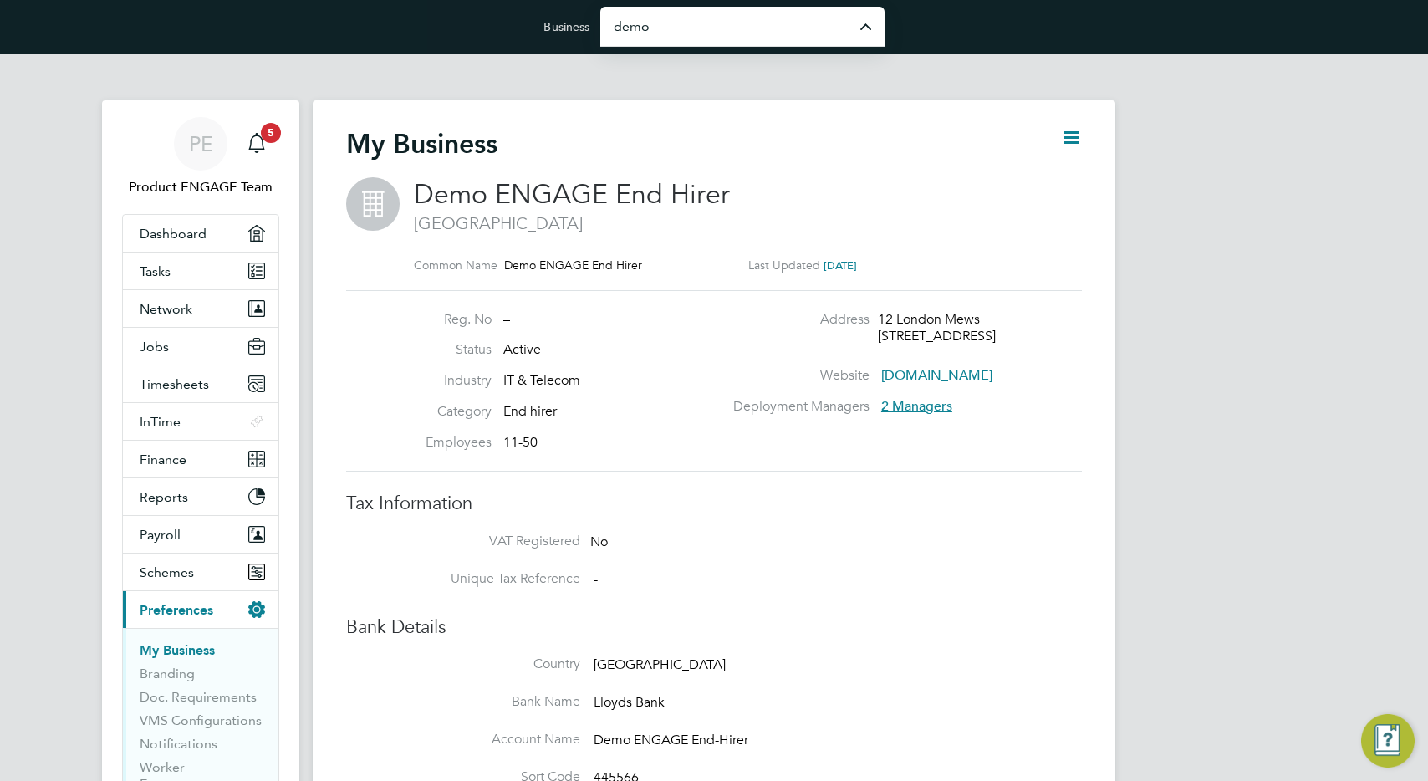
type input "Demo ENGAGE Agency"
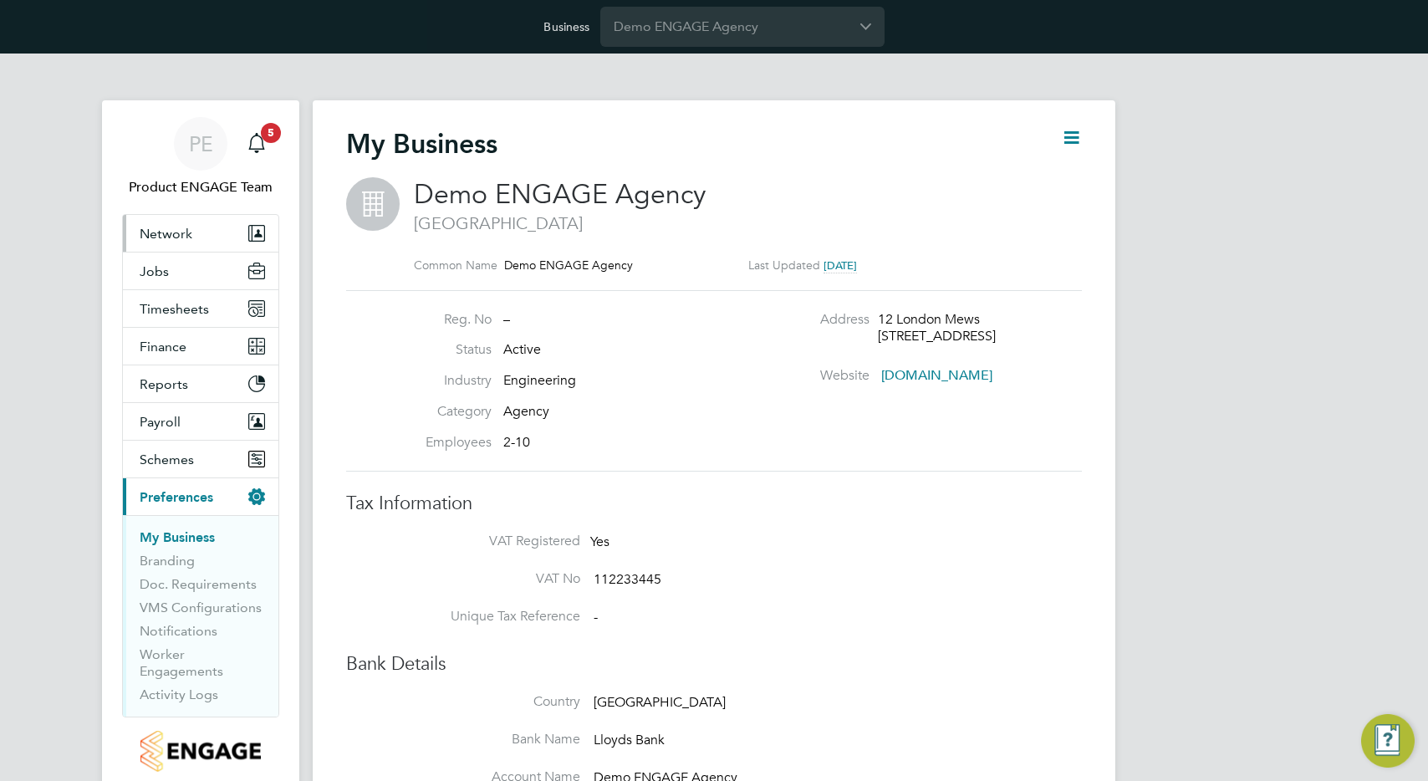
click at [166, 239] on span "Network" at bounding box center [166, 234] width 53 height 16
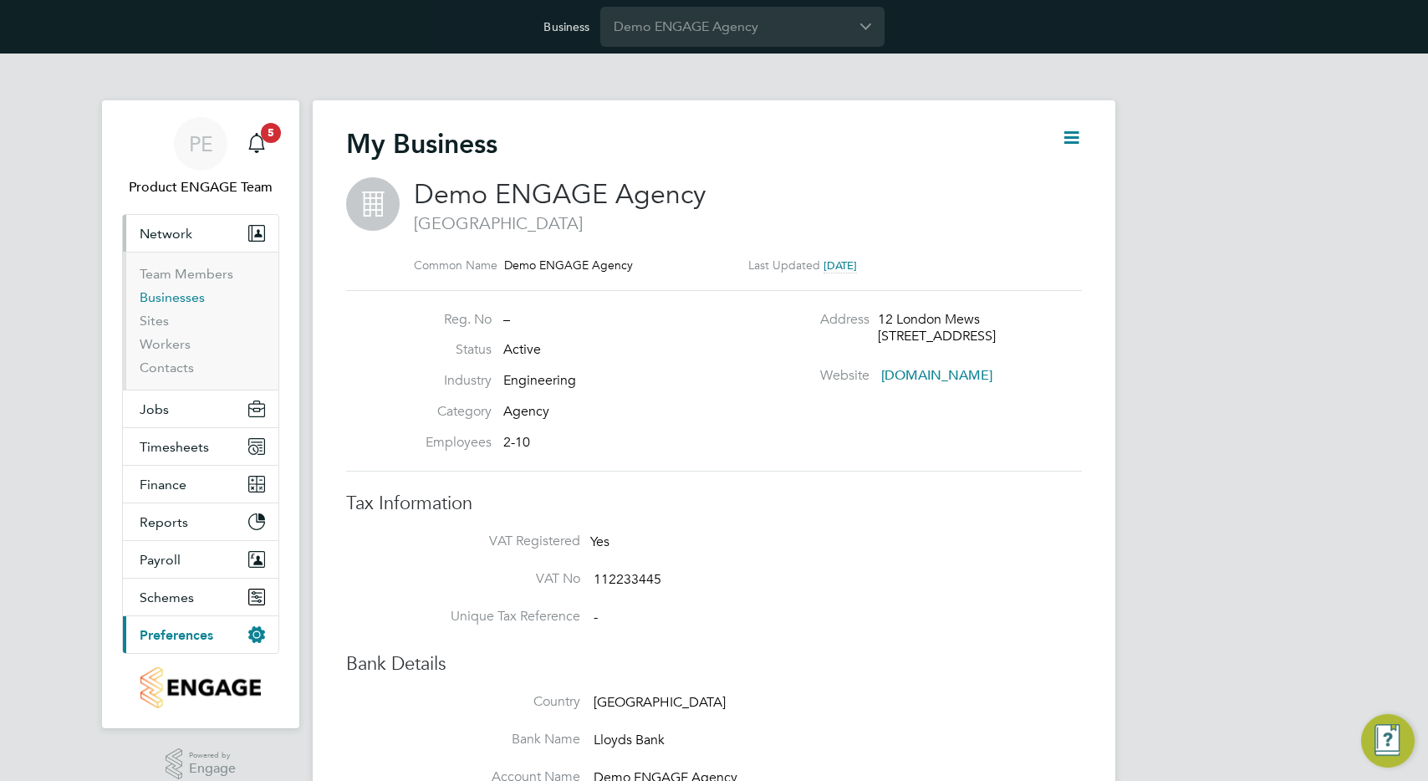
click at [164, 304] on link "Businesses" at bounding box center [172, 297] width 65 height 16
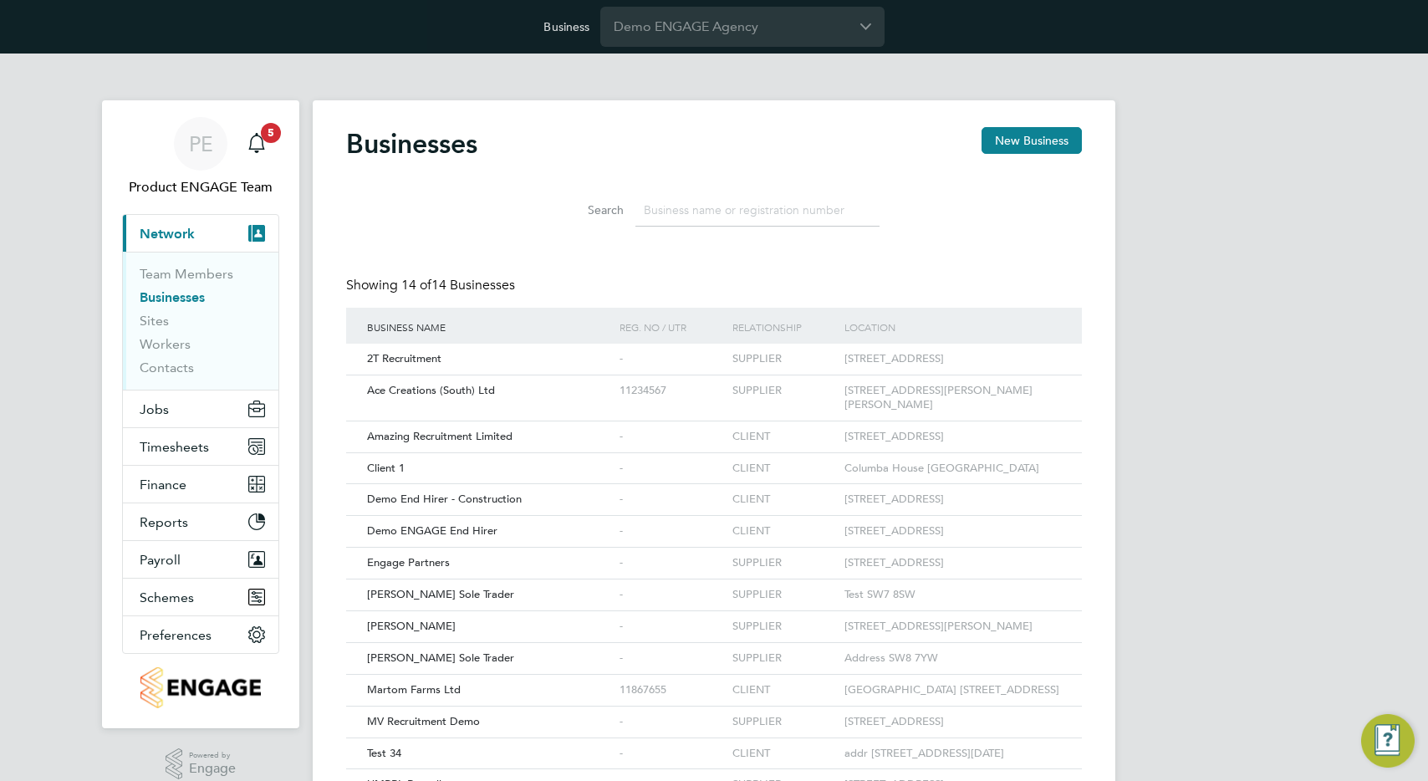
click at [646, 221] on input at bounding box center [757, 210] width 244 height 33
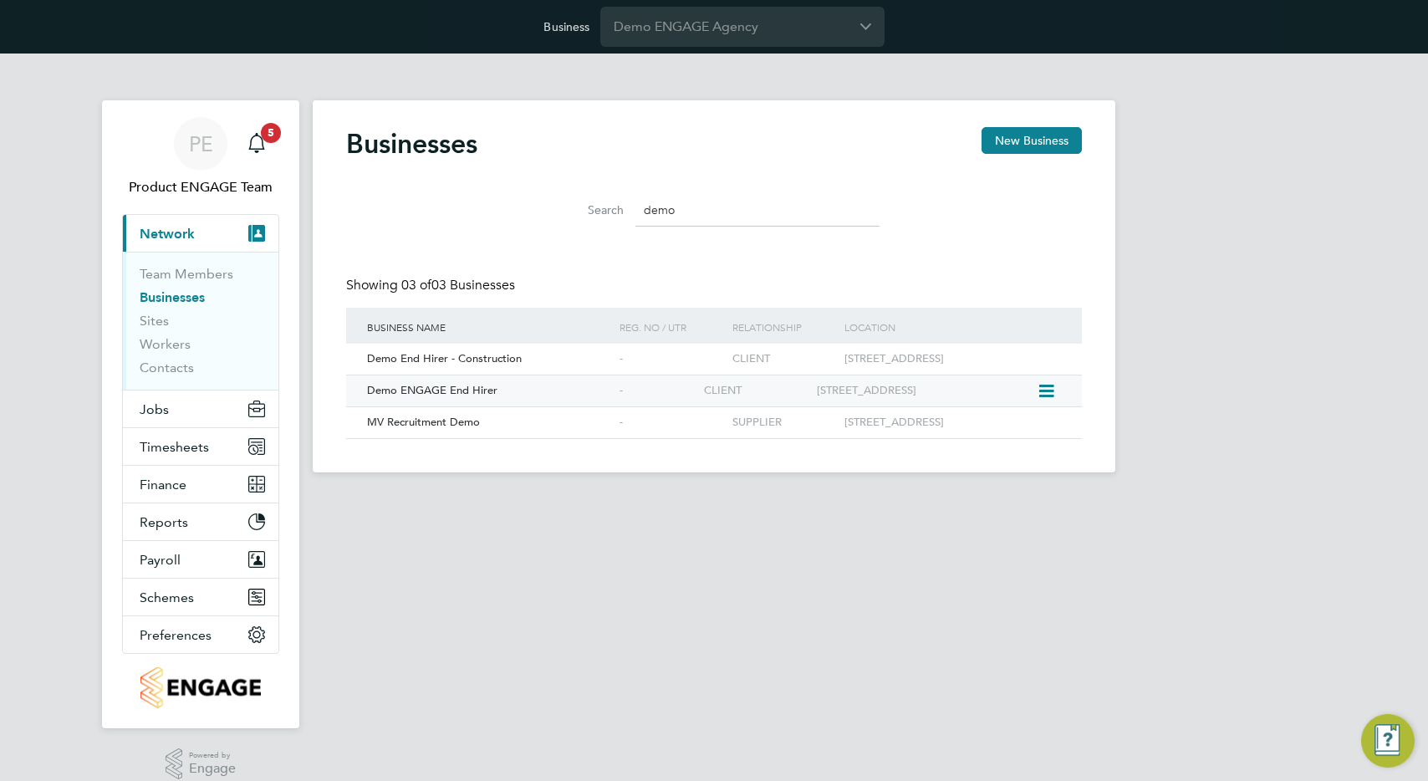
type input "demo"
click at [467, 394] on span "Demo ENGAGE End Hirer" at bounding box center [432, 390] width 130 height 14
click at [209, 639] on span "Preferences" at bounding box center [176, 635] width 72 height 16
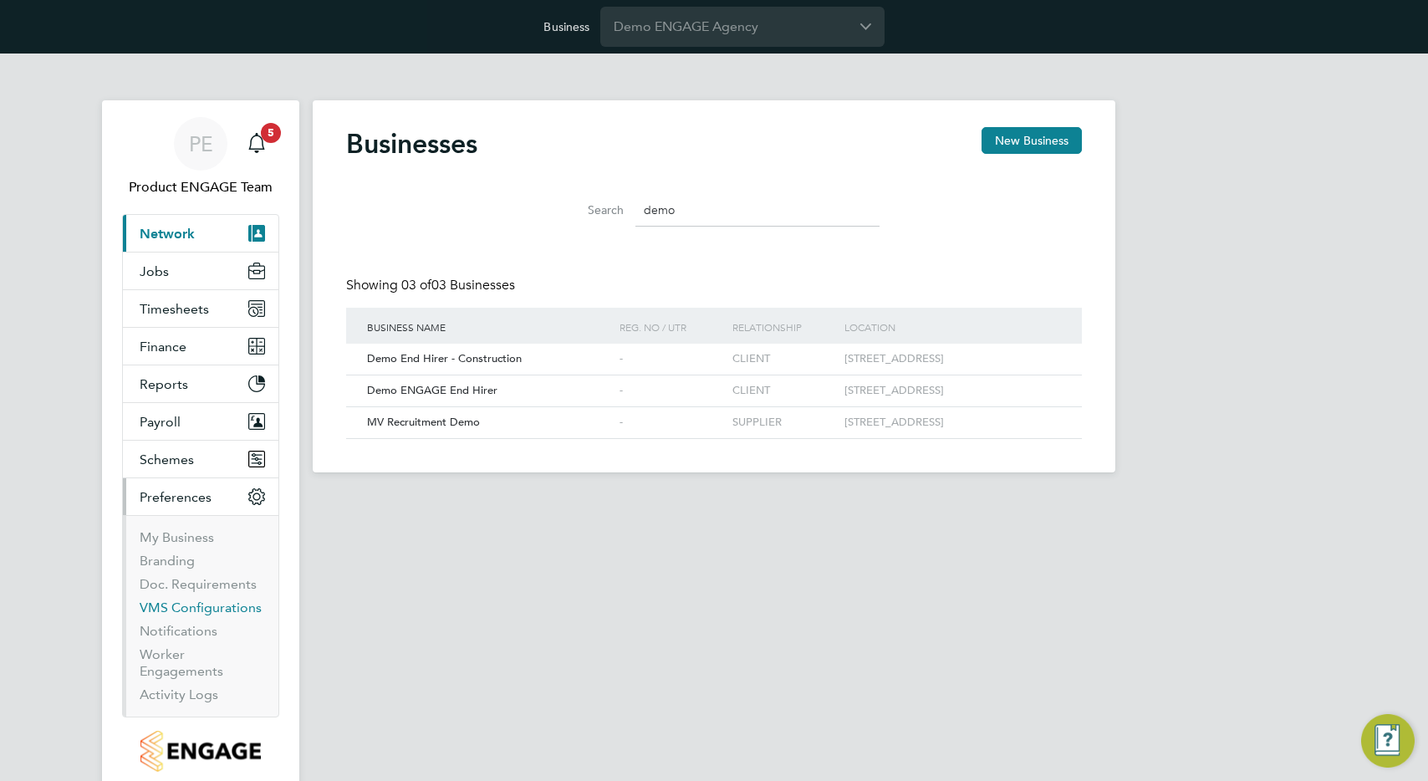
click at [201, 608] on link "VMS Configurations" at bounding box center [201, 607] width 122 height 16
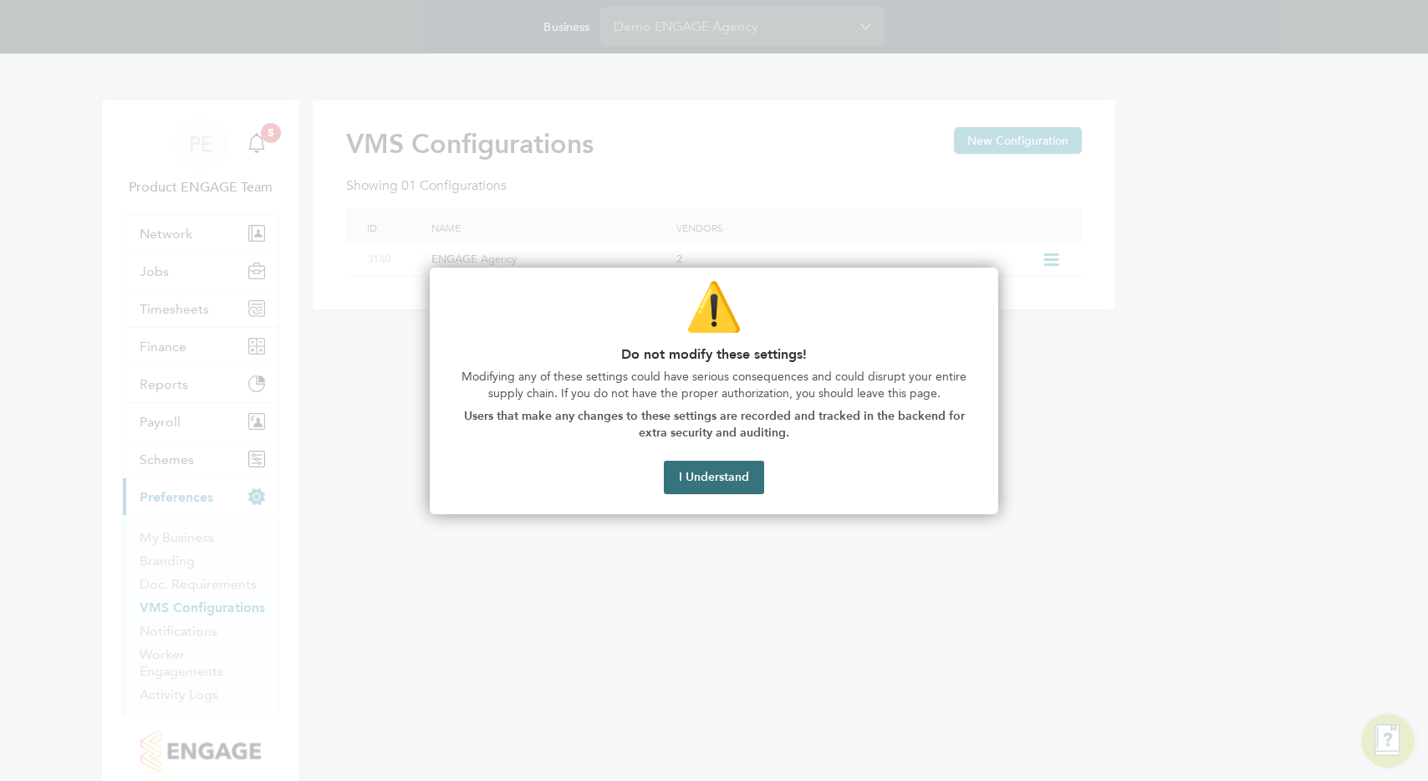
click at [710, 484] on button "I Understand" at bounding box center [714, 477] width 100 height 33
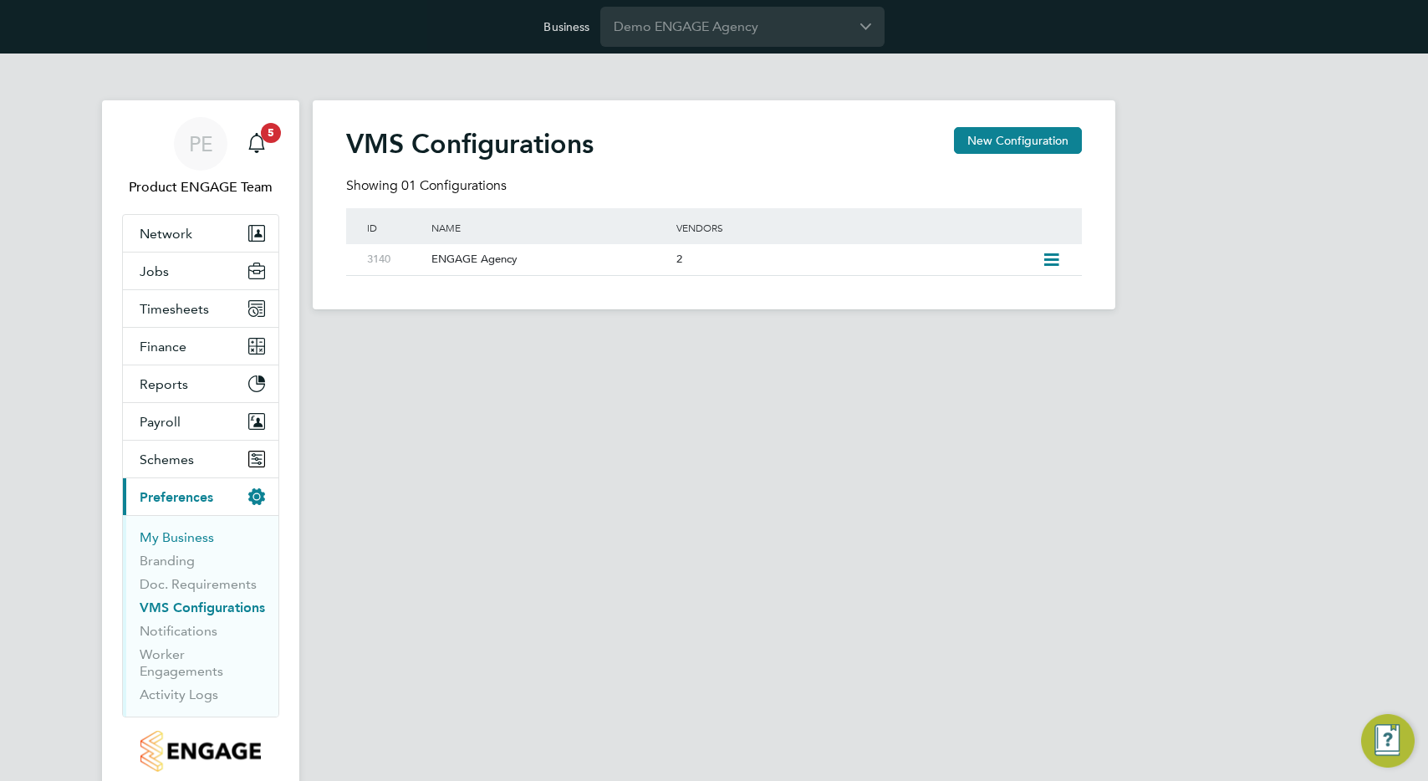
click at [180, 537] on link "My Business" at bounding box center [177, 537] width 74 height 16
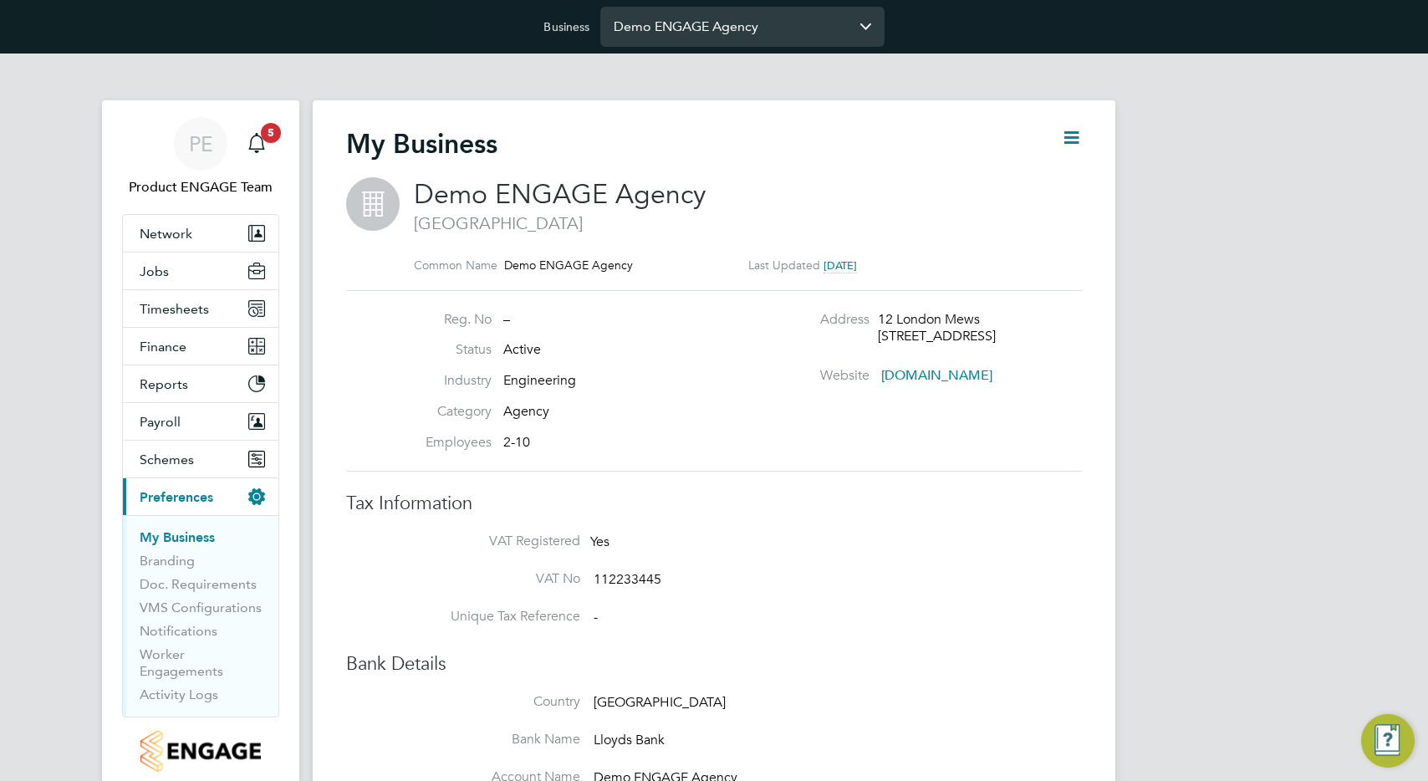
click at [719, 24] on input "Demo ENGAGE Agency" at bounding box center [742, 26] width 284 height 39
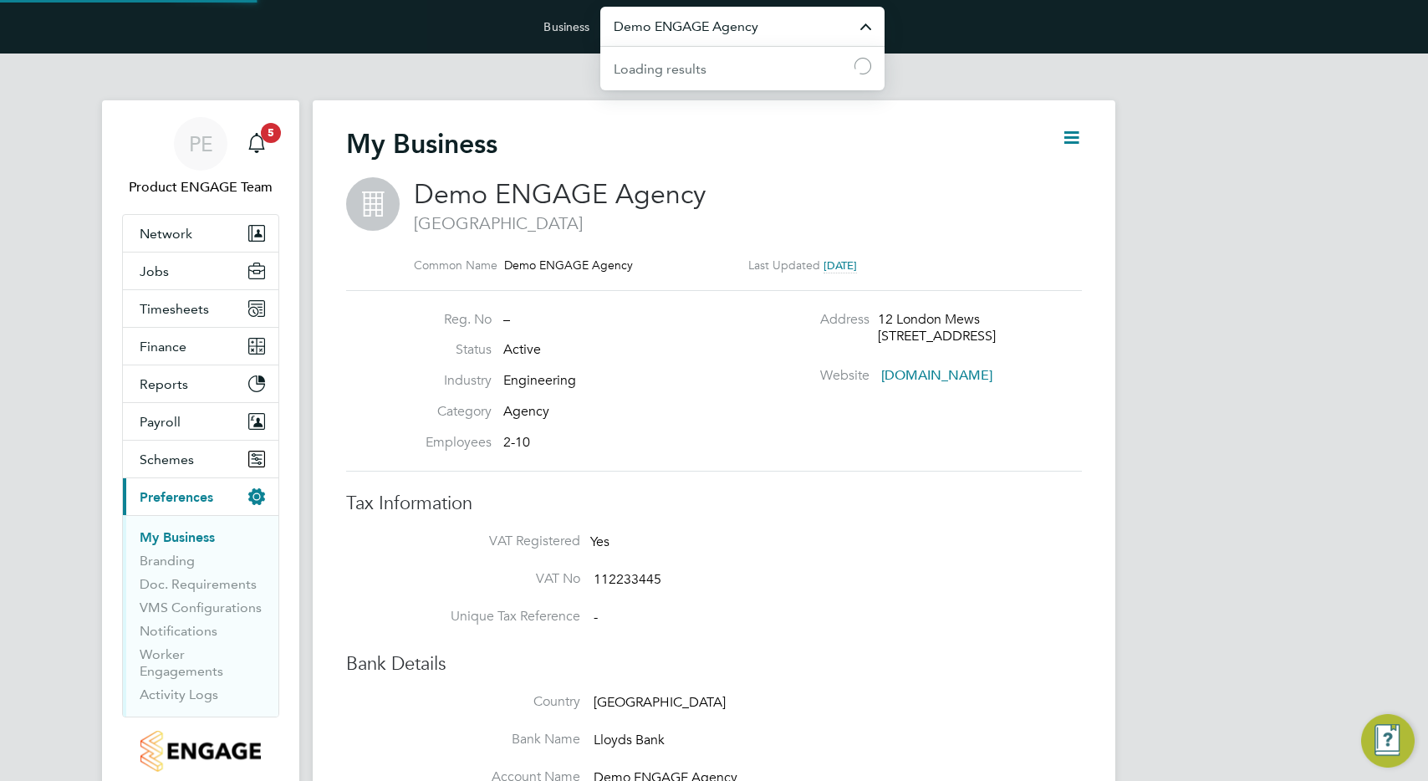
click at [719, 24] on input "Demo ENGAGE Agency" at bounding box center [742, 26] width 284 height 39
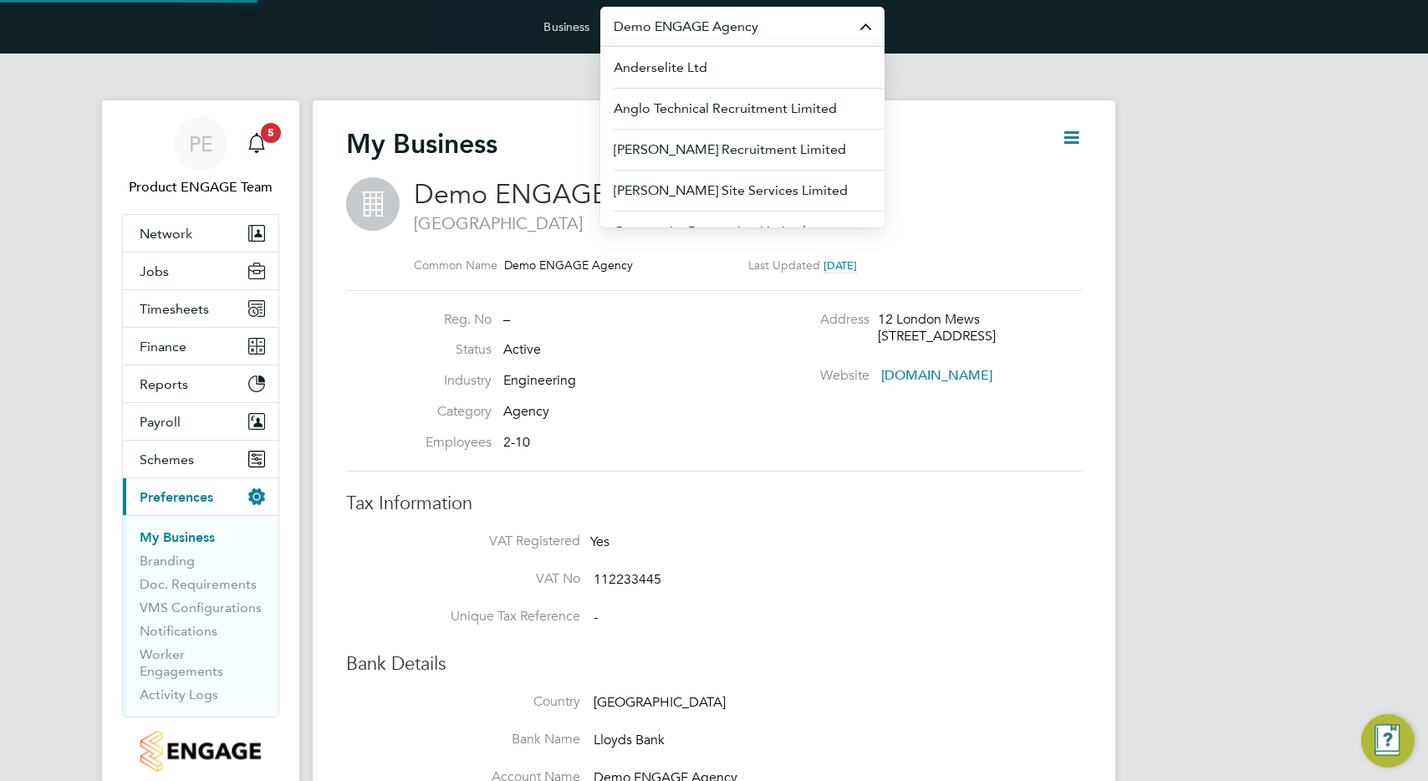
click at [719, 24] on input "Demo ENGAGE Agency" at bounding box center [742, 26] width 284 height 39
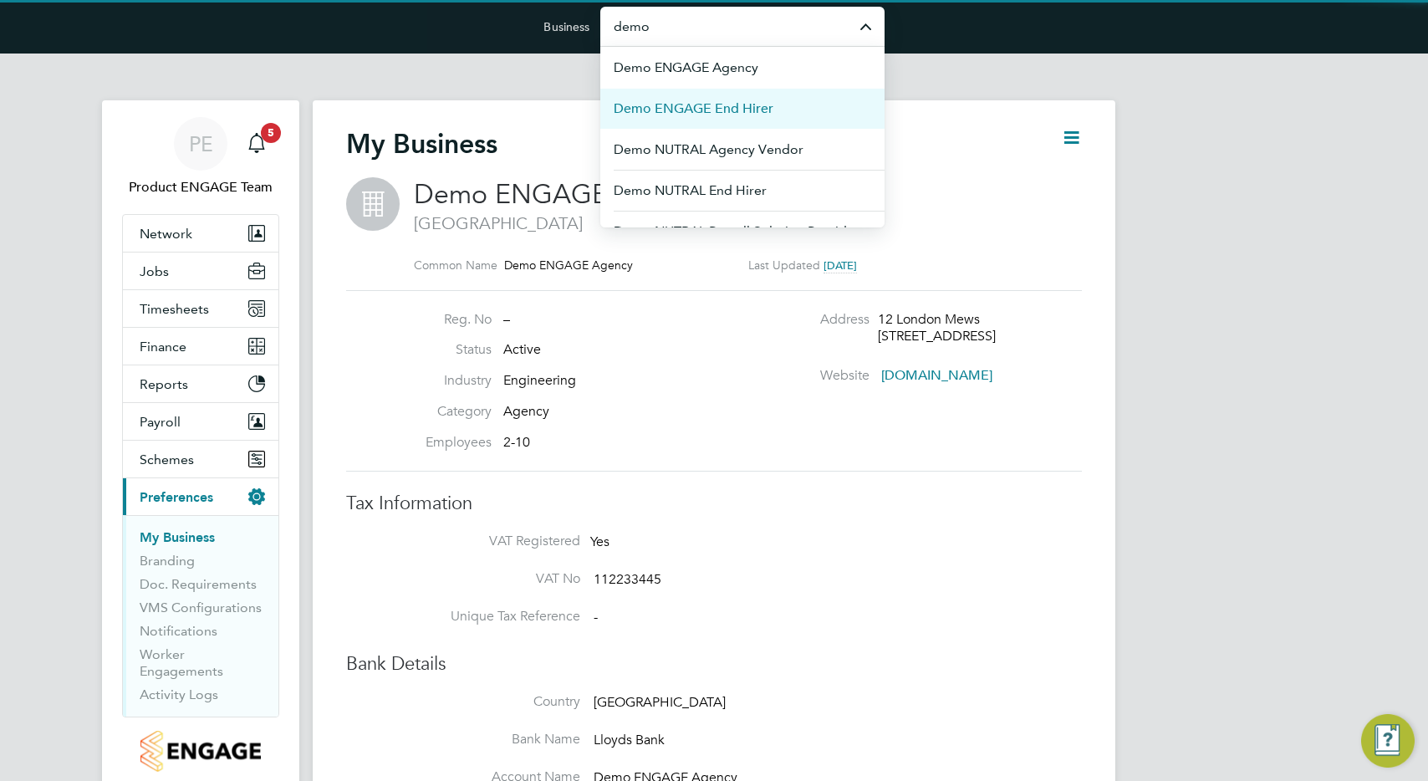
click at [778, 112] on li "Demo ENGAGE End Hirer" at bounding box center [742, 108] width 284 height 41
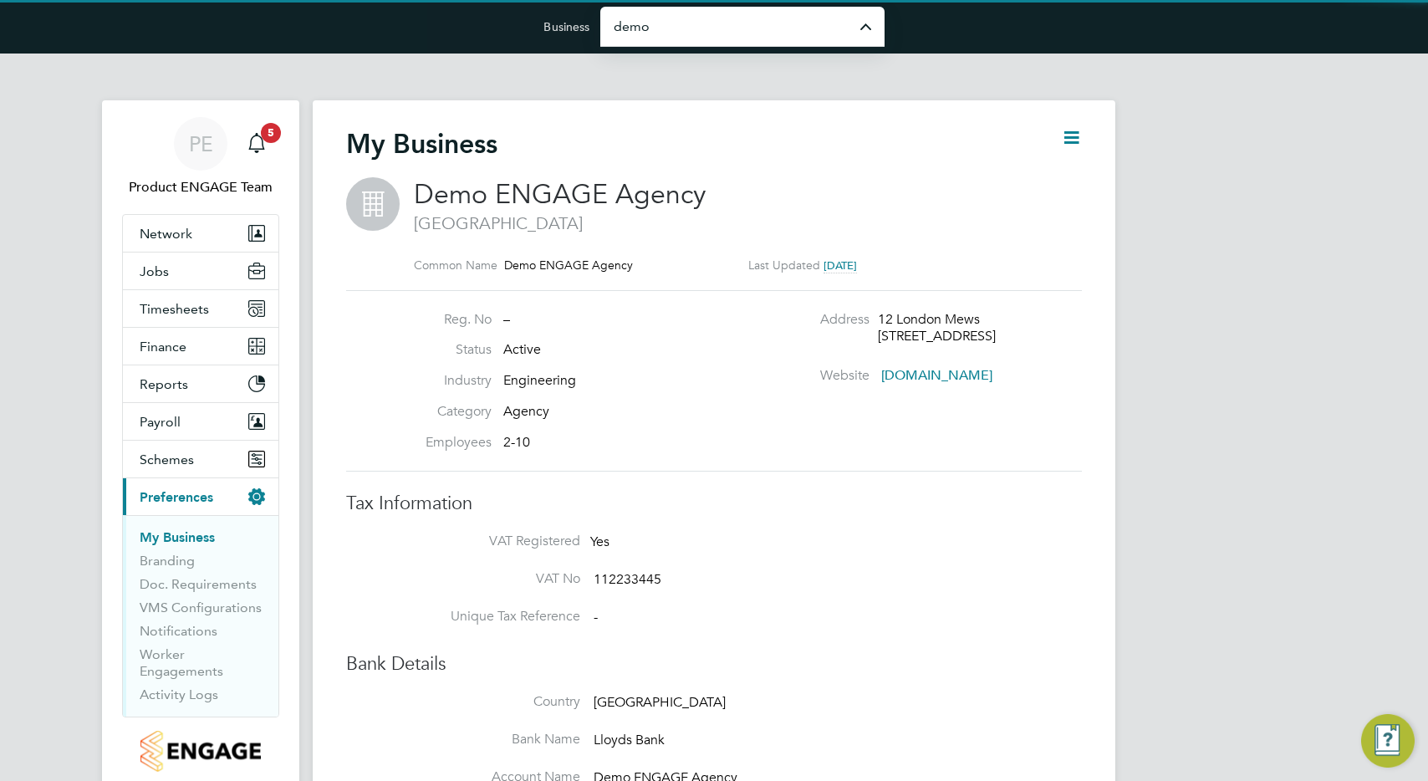
type input "Demo ENGAGE End Hirer"
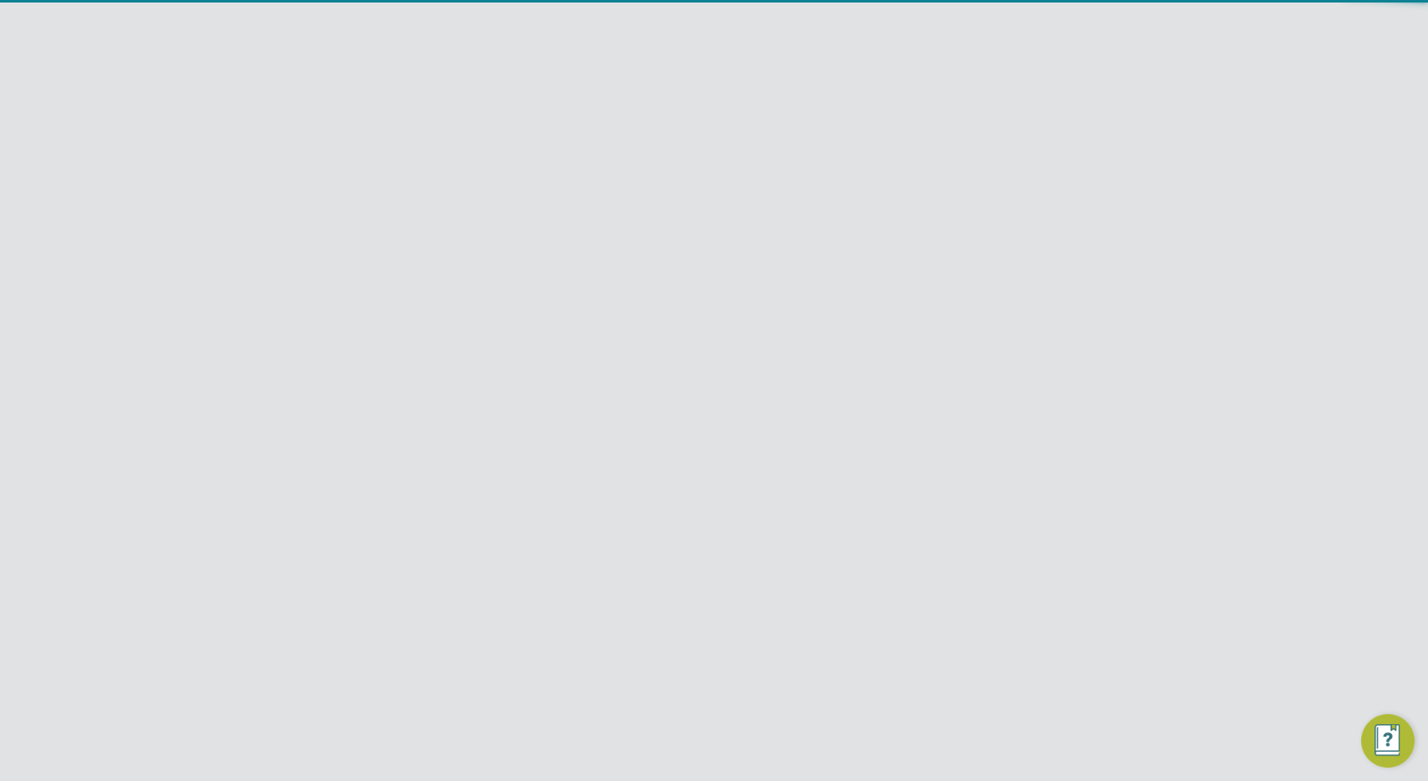
click at [924, 425] on span "2 Managers" at bounding box center [916, 428] width 71 height 17
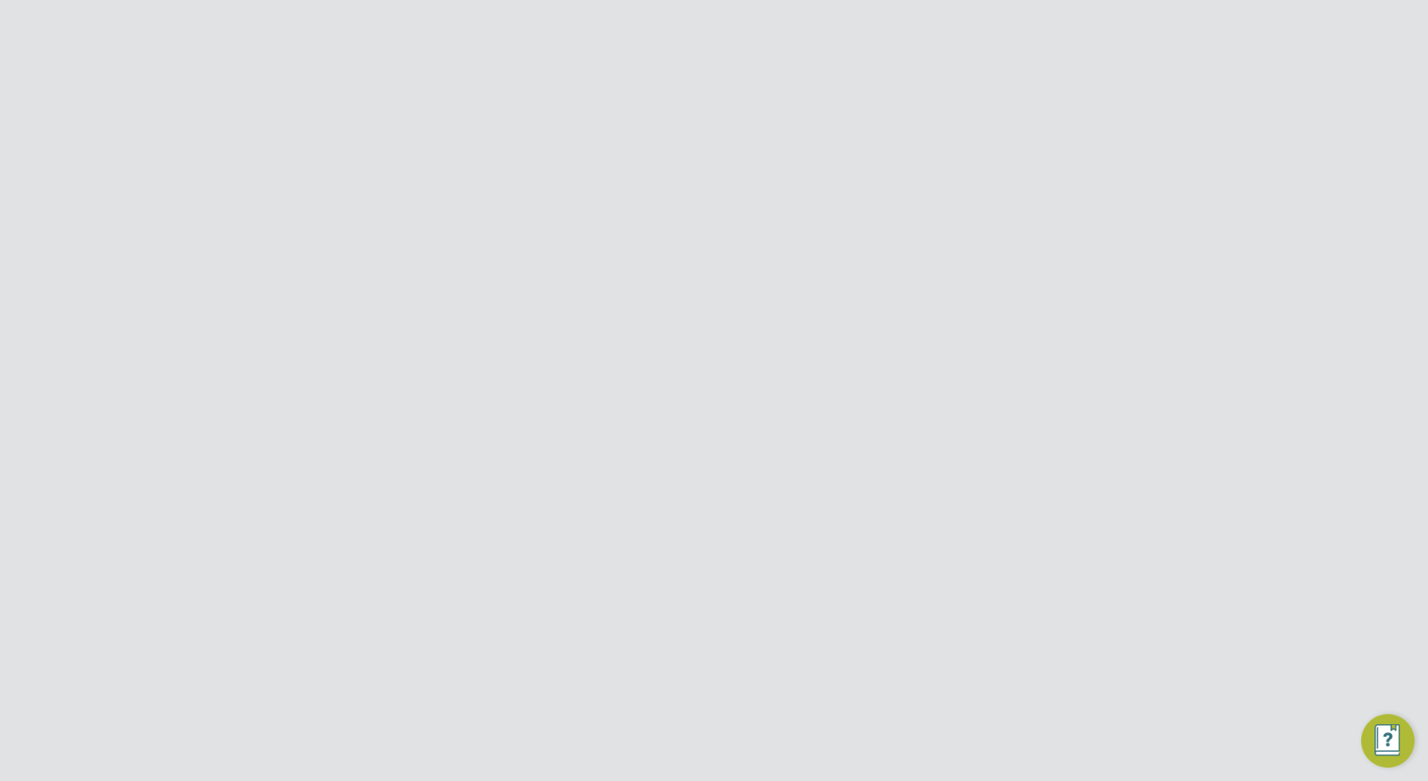
scroll to position [18, 72]
click at [909, 428] on span "2 Managers" at bounding box center [916, 428] width 71 height 17
click at [909, 427] on span "2 Managers" at bounding box center [916, 428] width 71 height 17
click at [904, 430] on span "2 Managers" at bounding box center [916, 428] width 71 height 17
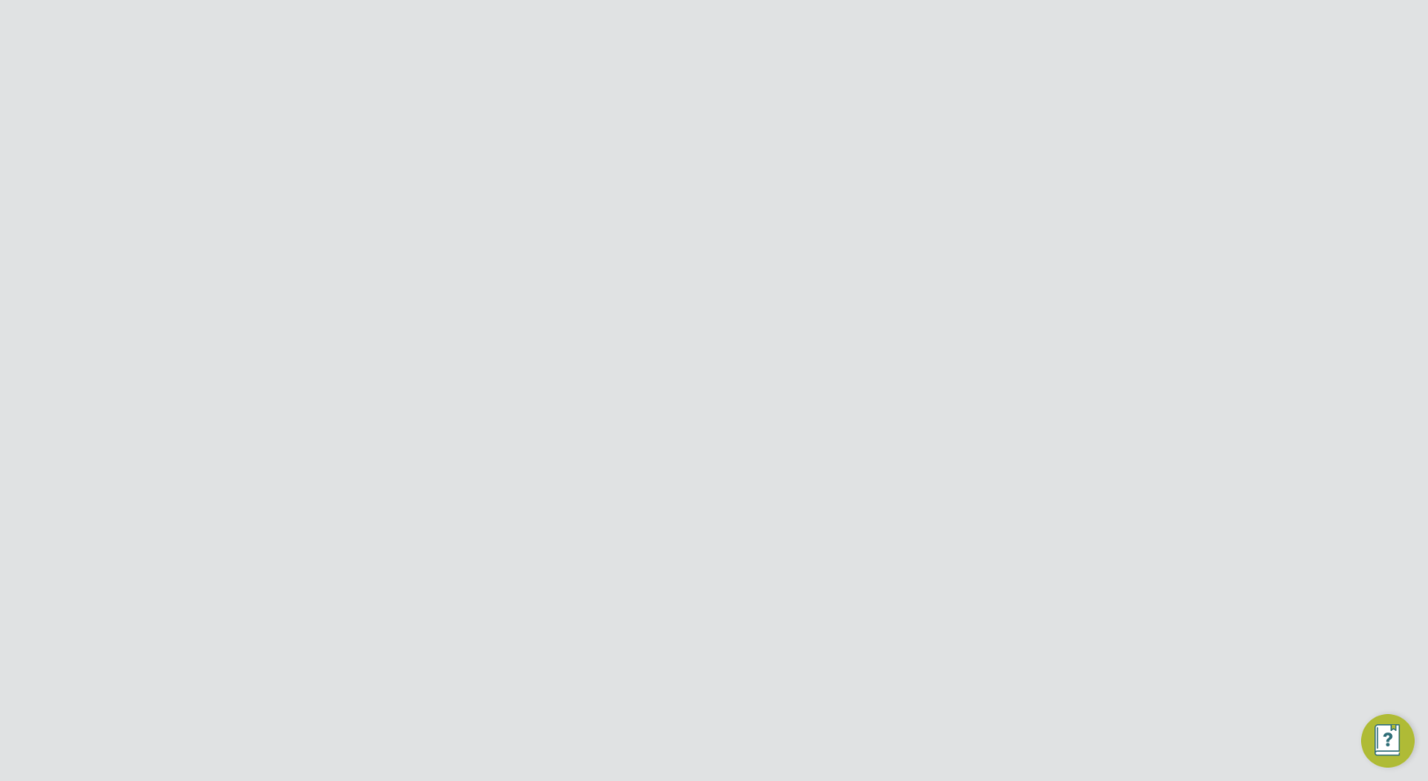
click at [906, 431] on span "2 Managers" at bounding box center [916, 428] width 71 height 17
click at [832, 532] on h3 "Tax Information" at bounding box center [714, 539] width 736 height 24
click at [909, 424] on span "2 Managers" at bounding box center [916, 428] width 71 height 17
click at [706, 22] on input "Demo ENGAGE Agency" at bounding box center [742, 26] width 284 height 39
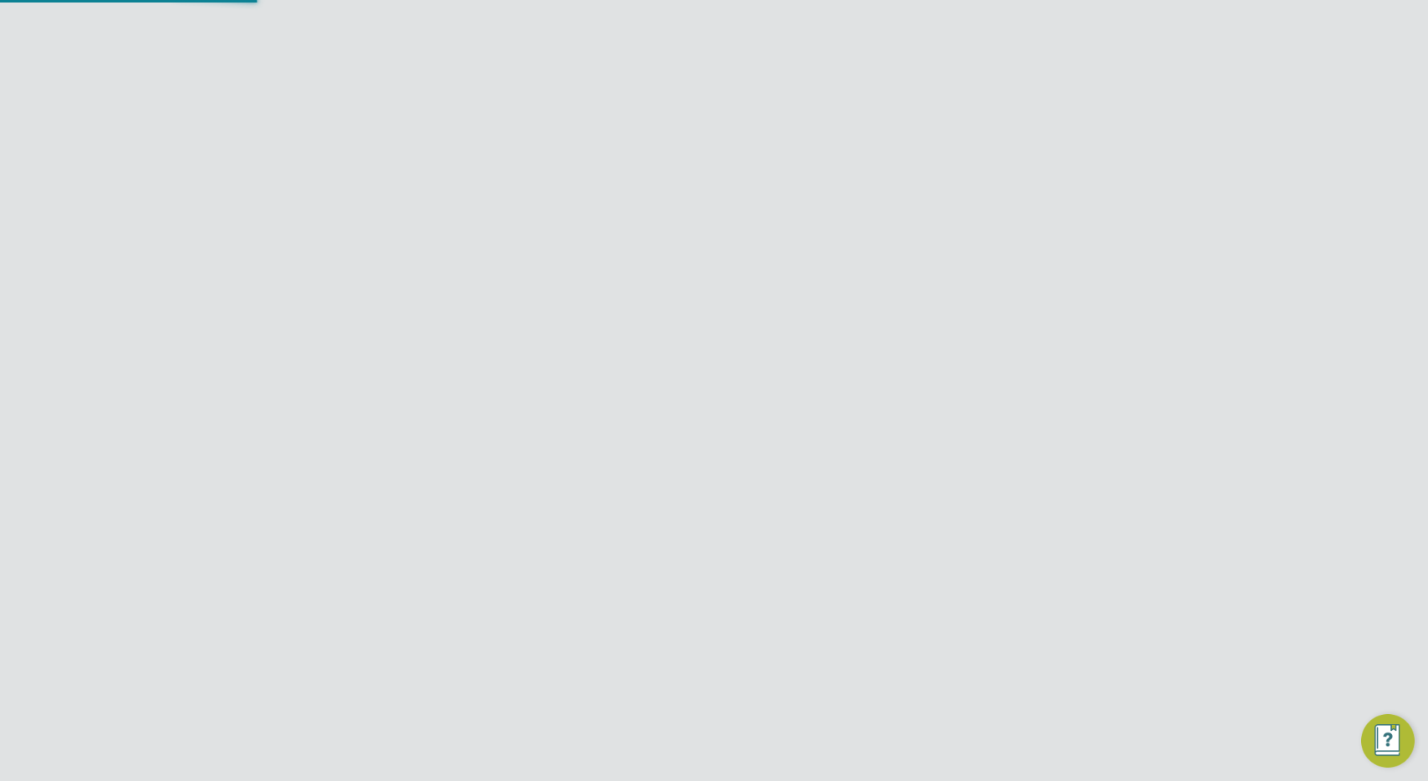
click at [706, 22] on input "Demo ENGAGE Agency" at bounding box center [742, 26] width 284 height 39
type input "demo"
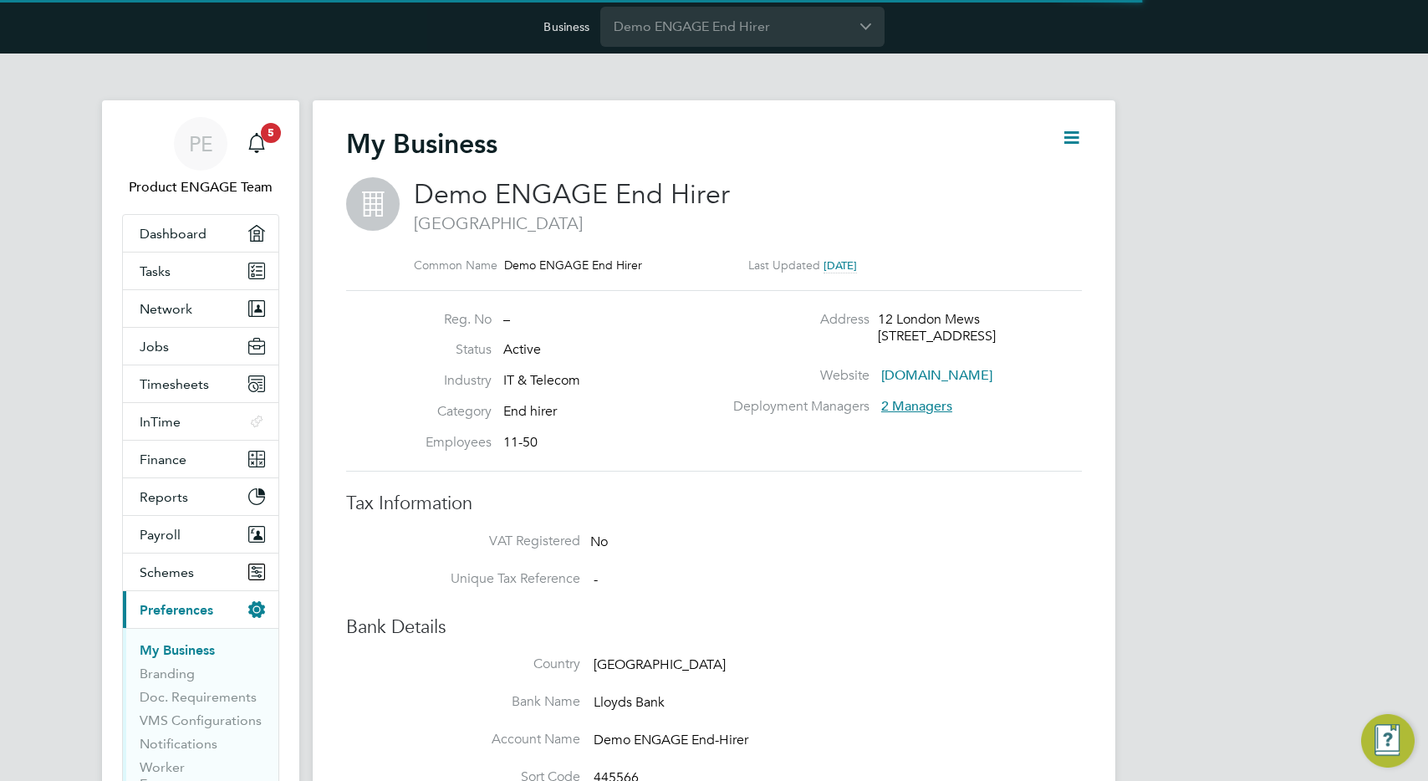
click at [914, 407] on span "2 Managers" at bounding box center [916, 406] width 71 height 17
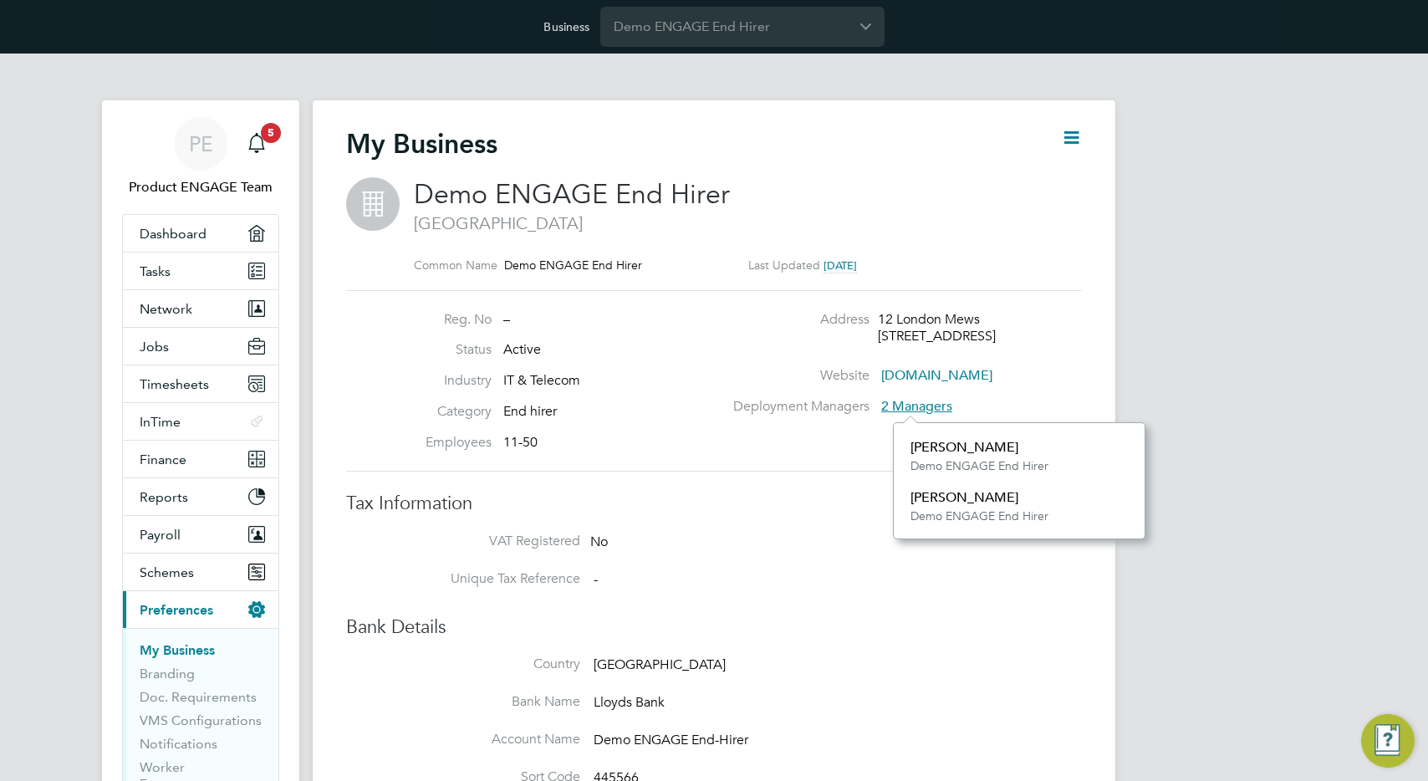
scroll to position [116, 252]
click at [1056, 354] on li "Address [STREET_ADDRESS]" at bounding box center [908, 339] width 359 height 57
